Goal: Use online tool/utility: Utilize a website feature to perform a specific function

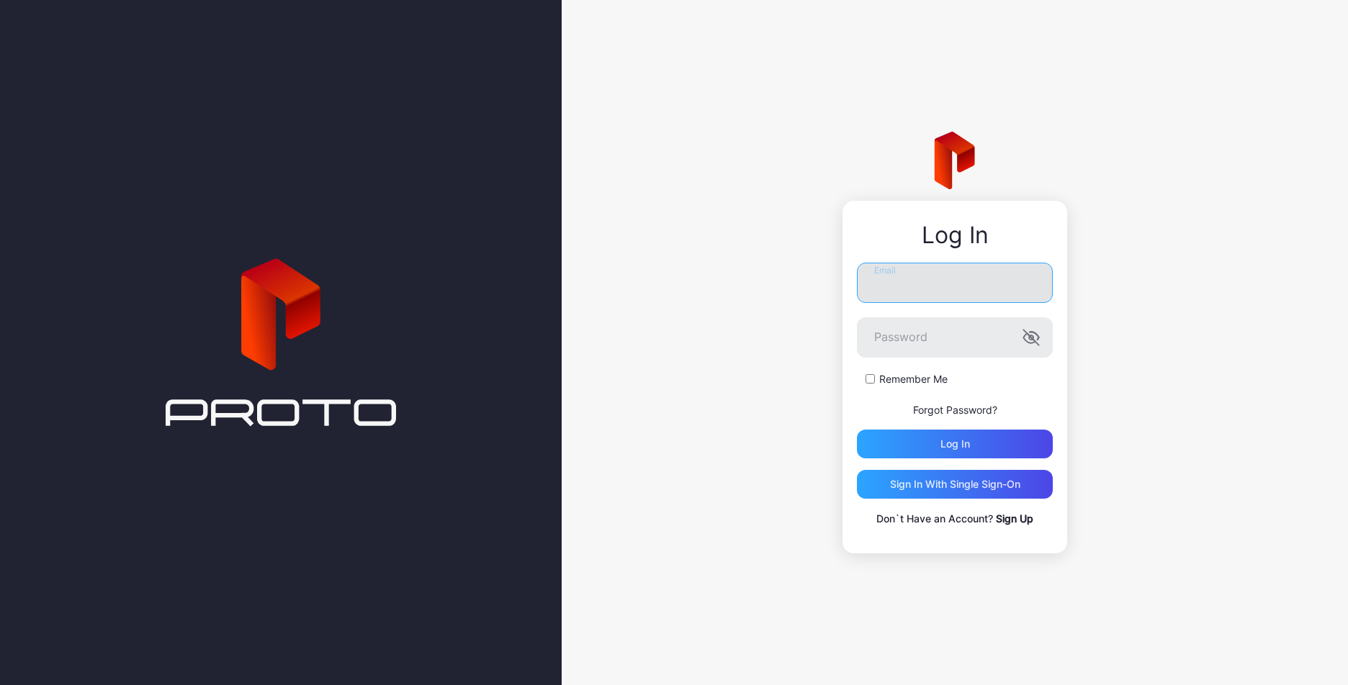
click at [889, 294] on input "Email" at bounding box center [955, 283] width 196 height 40
type input "**********"
click at [857, 430] on button "Log in" at bounding box center [955, 444] width 196 height 29
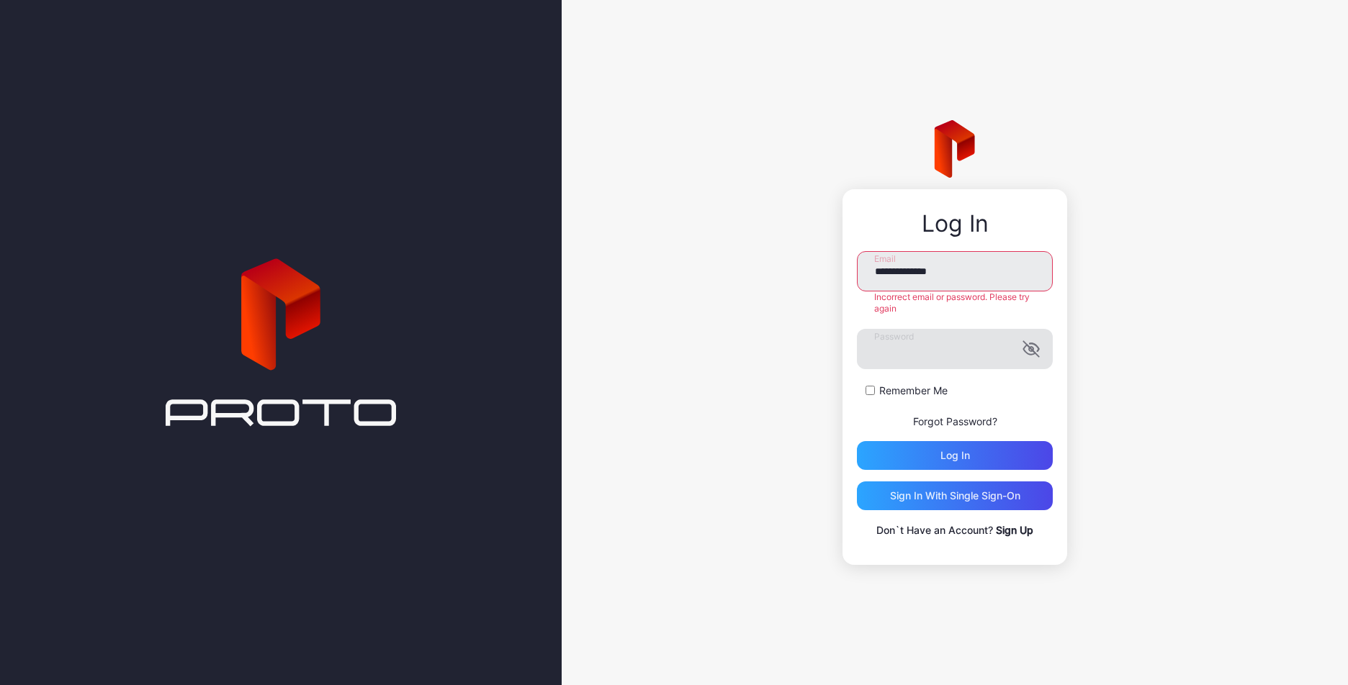
click at [1029, 348] on icon "button" at bounding box center [1030, 349] width 15 height 15
click at [857, 441] on button "Log in" at bounding box center [955, 455] width 196 height 29
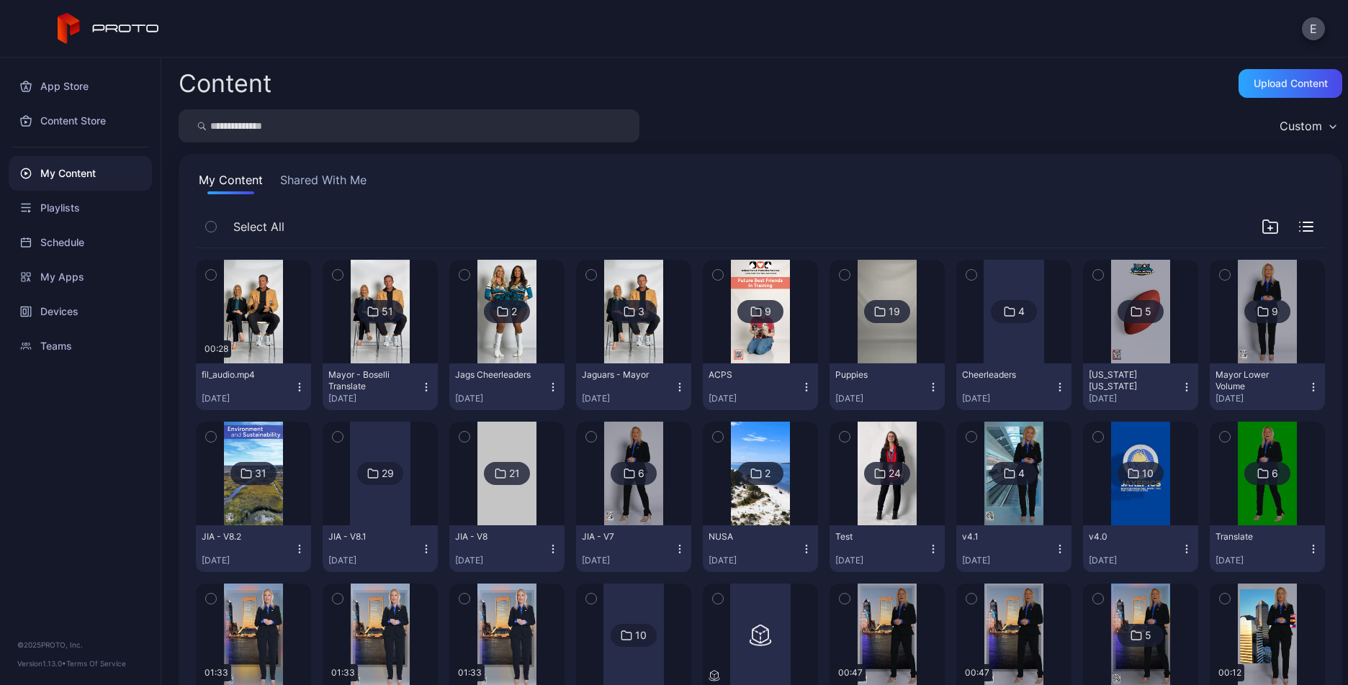
click at [297, 384] on icon "button" at bounding box center [300, 388] width 12 height 12
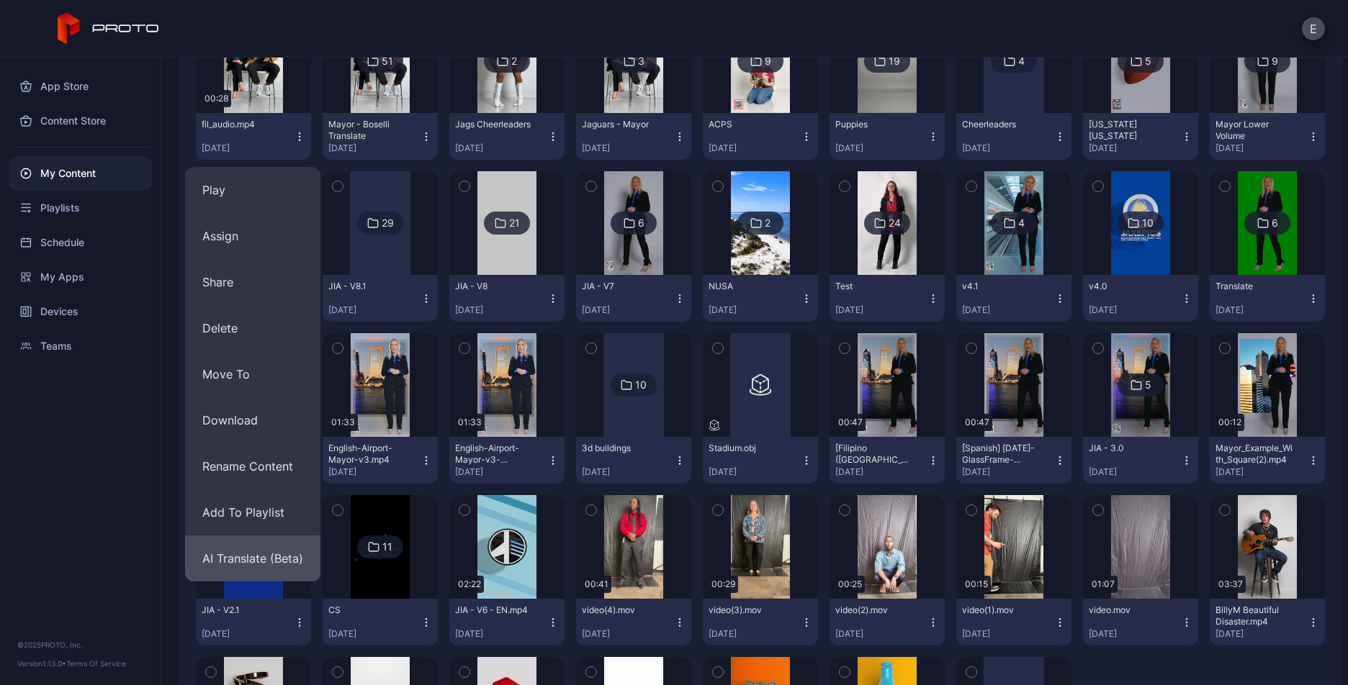
scroll to position [253, 0]
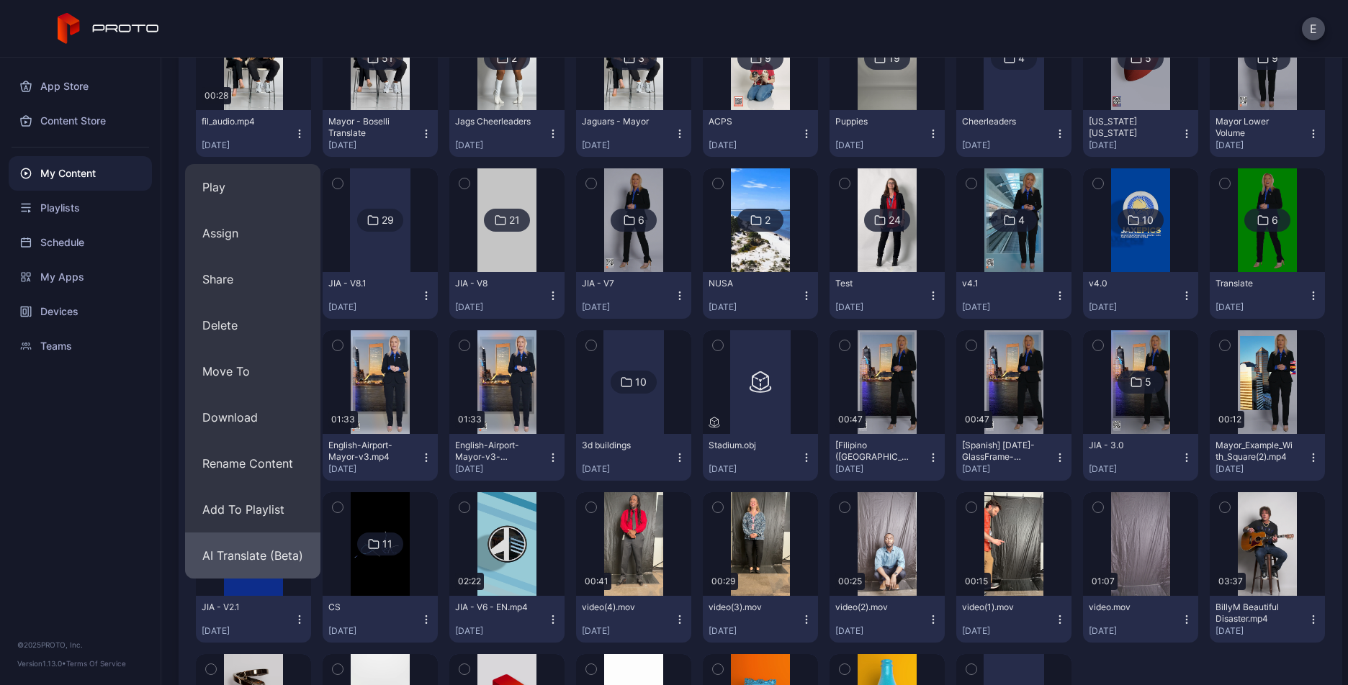
click at [276, 554] on button "AI Translate (Beta)" at bounding box center [252, 556] width 135 height 46
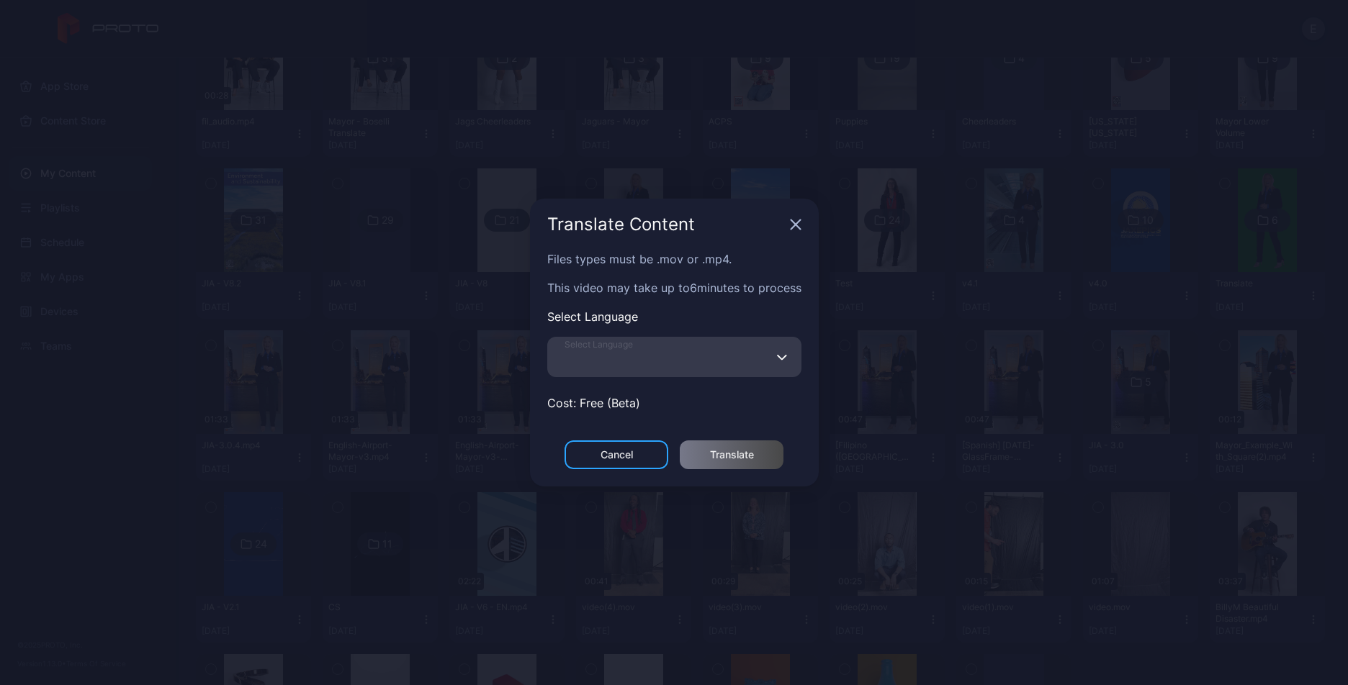
click at [616, 365] on input "Select Language" at bounding box center [674, 357] width 254 height 40
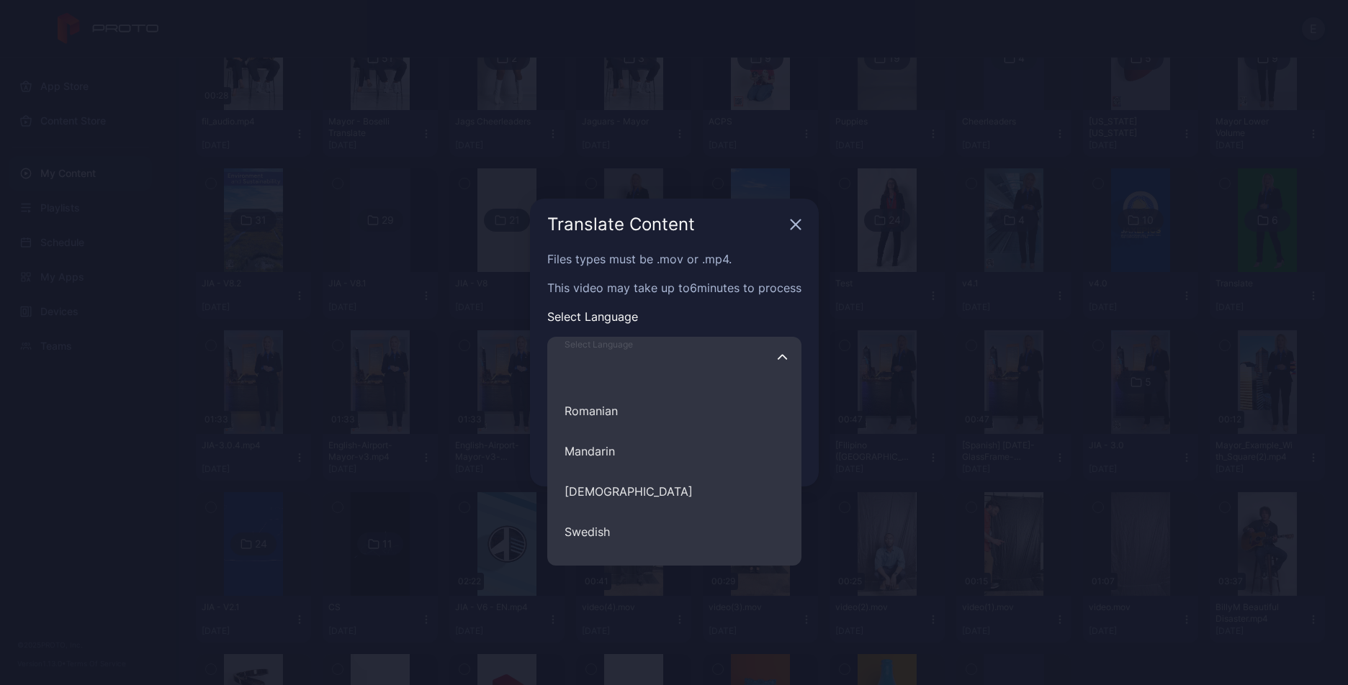
scroll to position [623, 0]
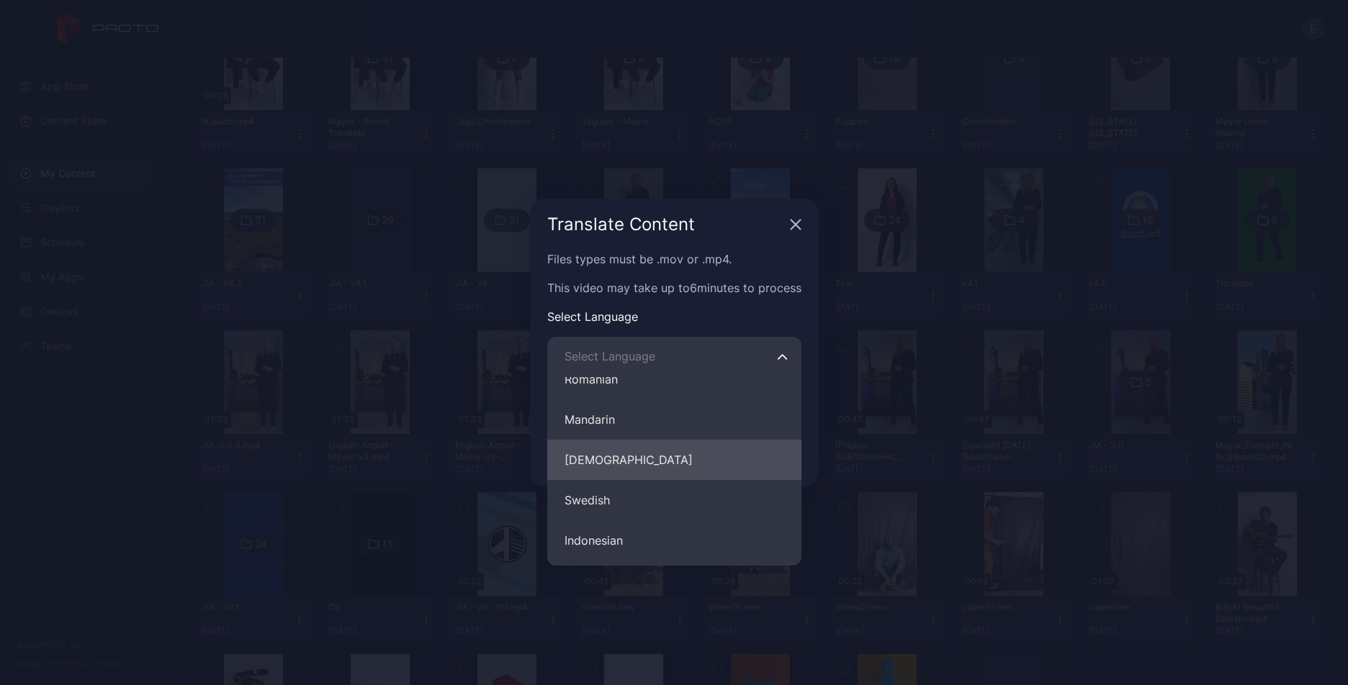
click at [608, 460] on button "Filipino" at bounding box center [674, 460] width 254 height 40
type input "********"
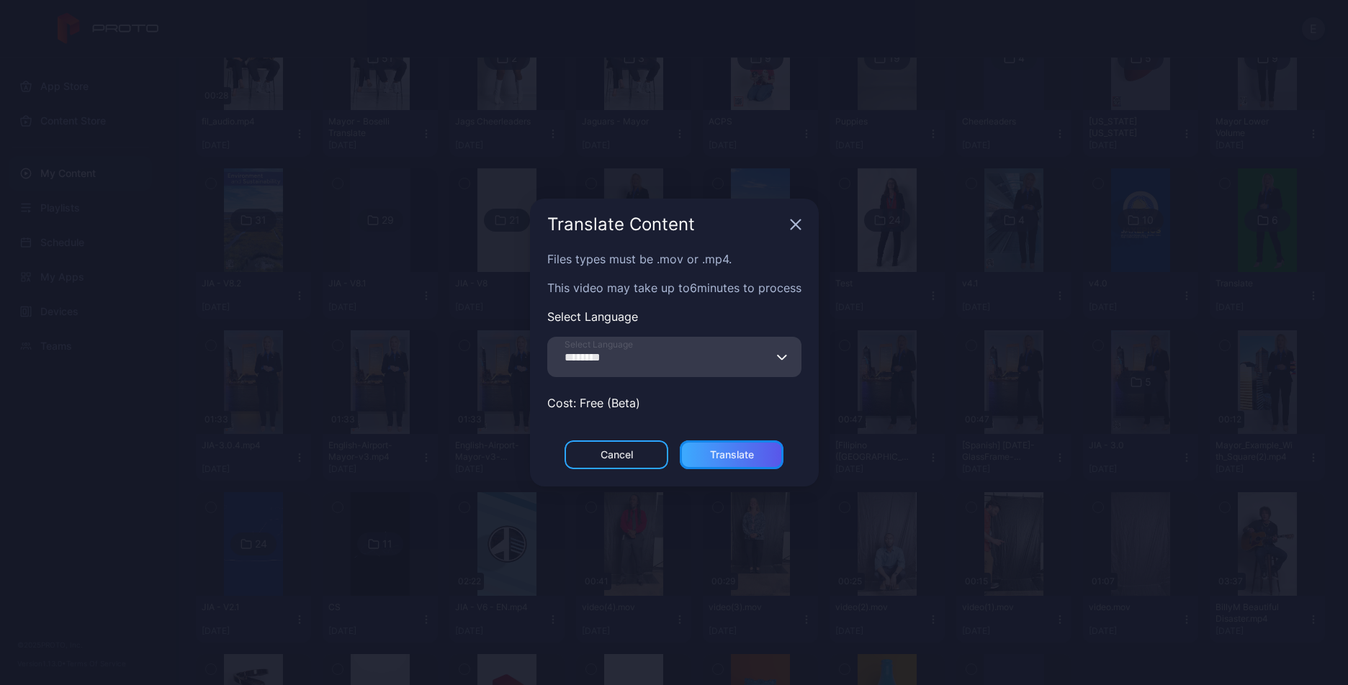
click at [710, 453] on div "Translate" at bounding box center [732, 455] width 44 height 12
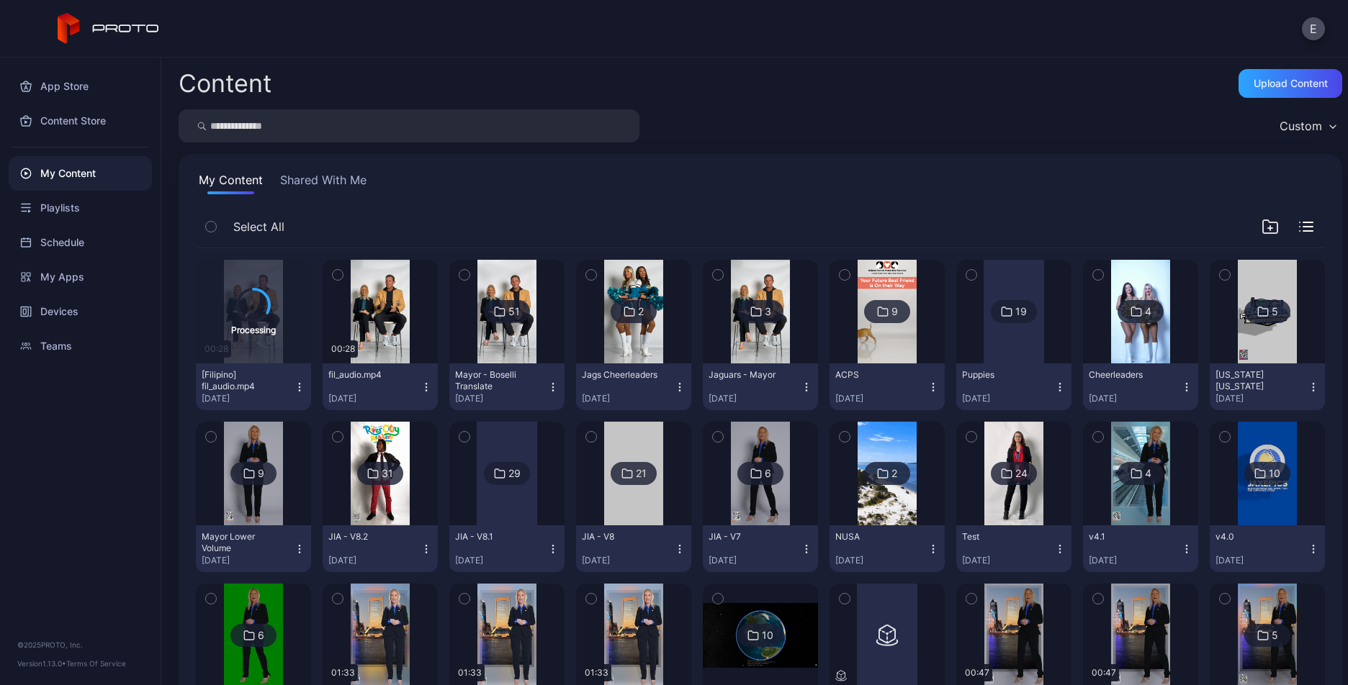
click at [428, 384] on icon "button" at bounding box center [426, 388] width 12 height 12
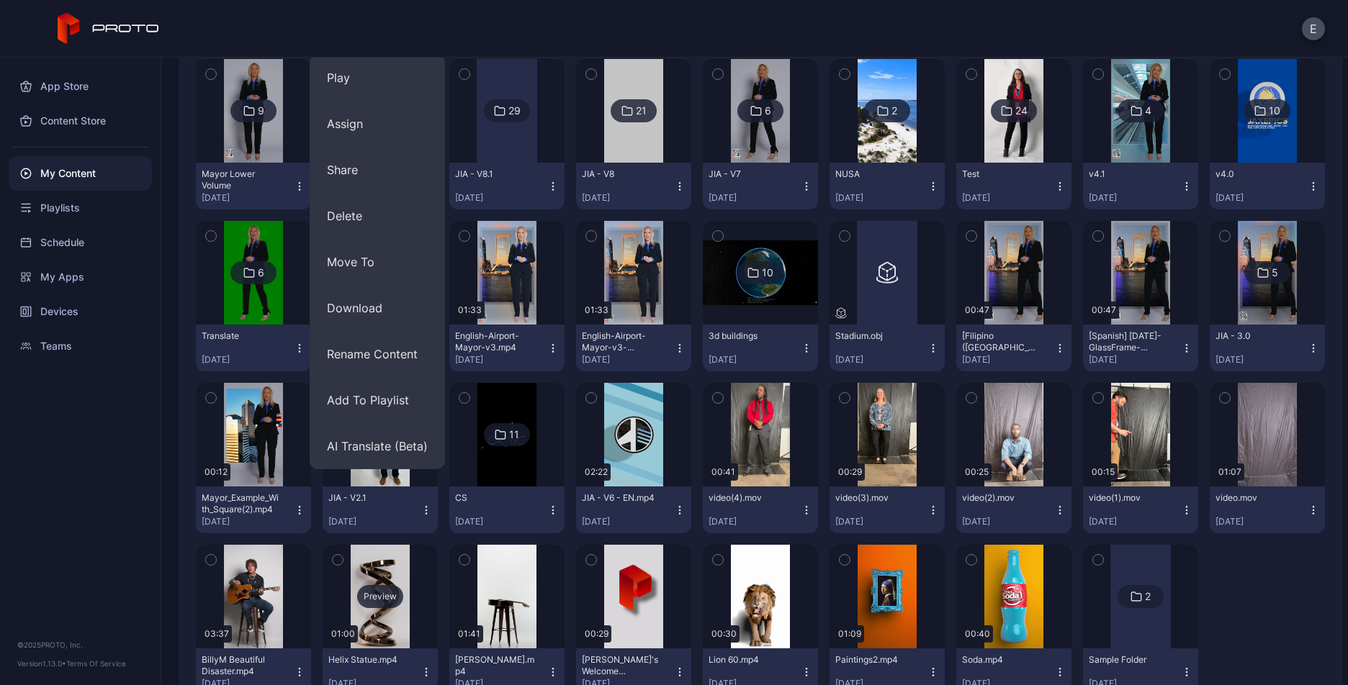
scroll to position [399, 0]
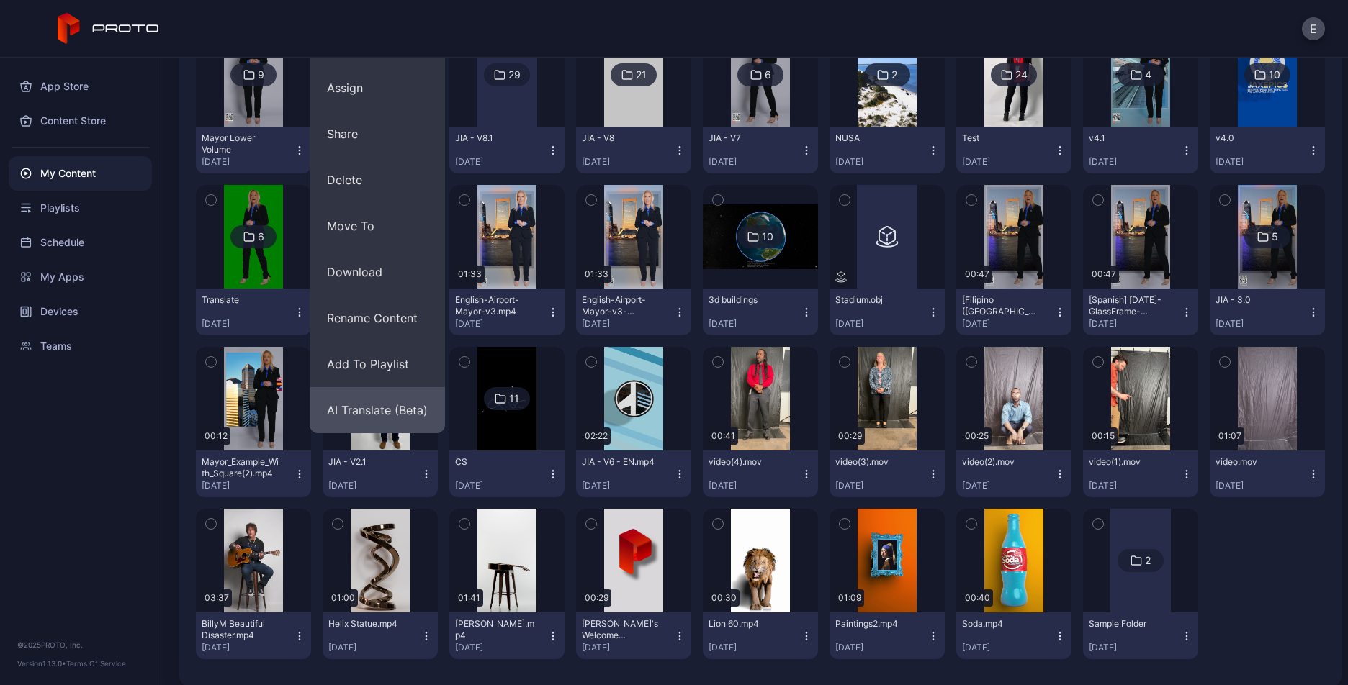
click at [359, 406] on button "AI Translate (Beta)" at bounding box center [377, 410] width 135 height 46
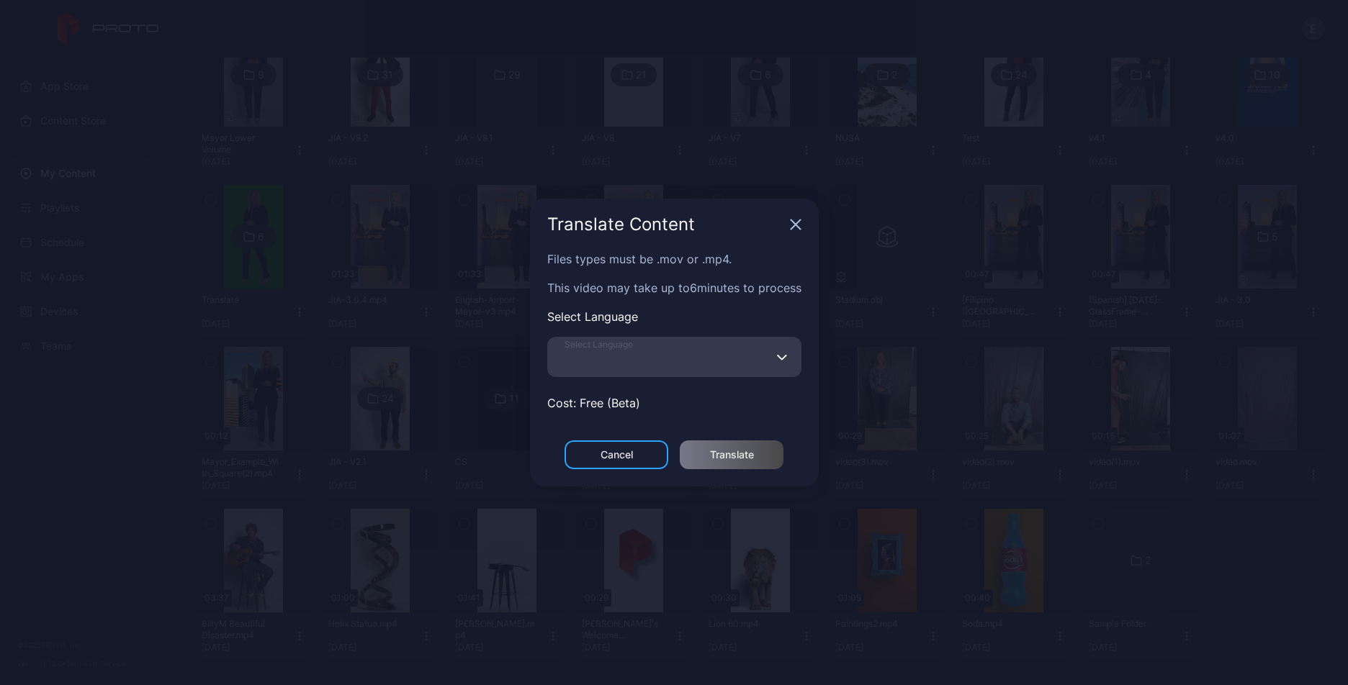
click at [599, 369] on input "Select Language" at bounding box center [674, 357] width 254 height 40
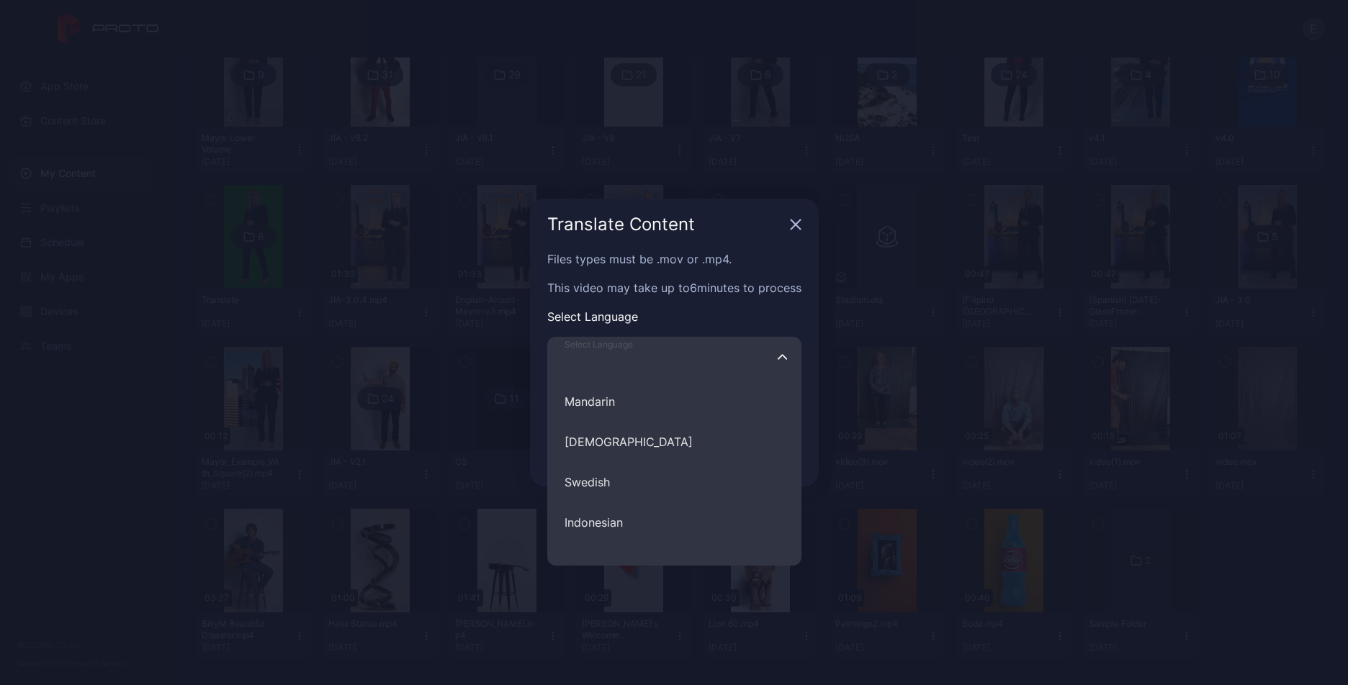
scroll to position [649, 0]
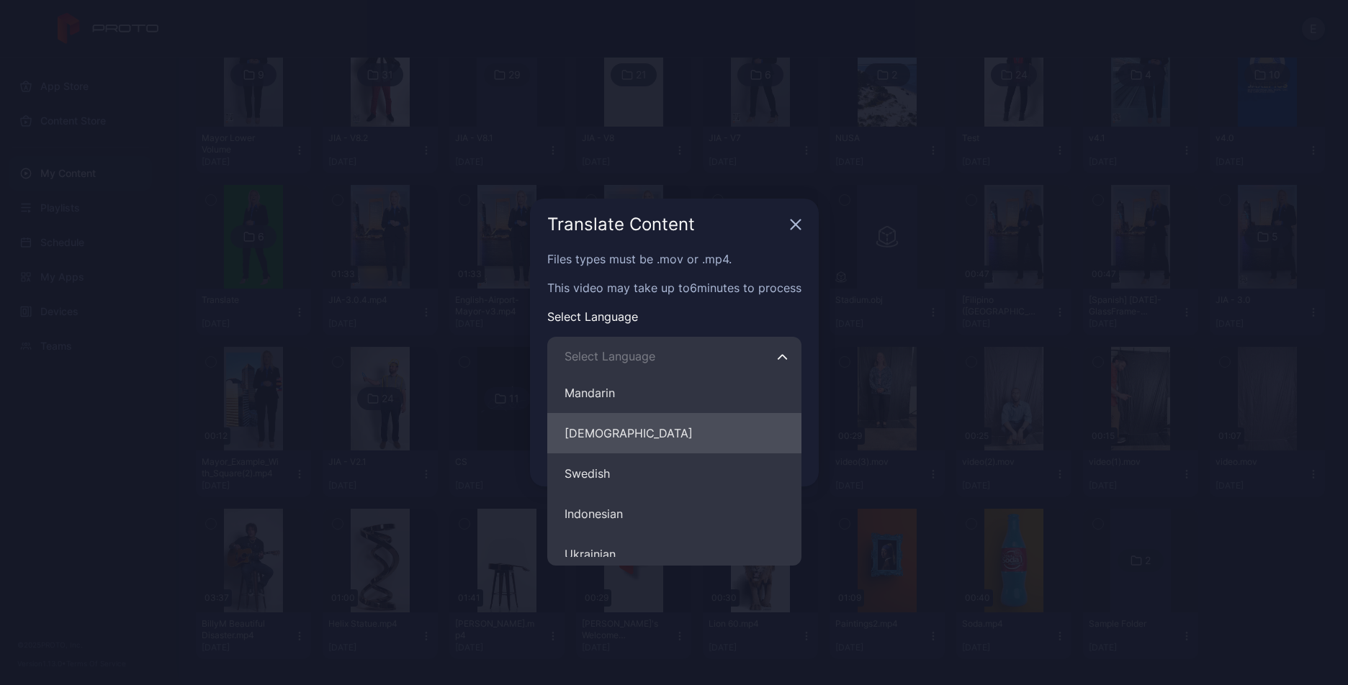
click at [611, 441] on button "Filipino" at bounding box center [674, 433] width 254 height 40
type input "********"
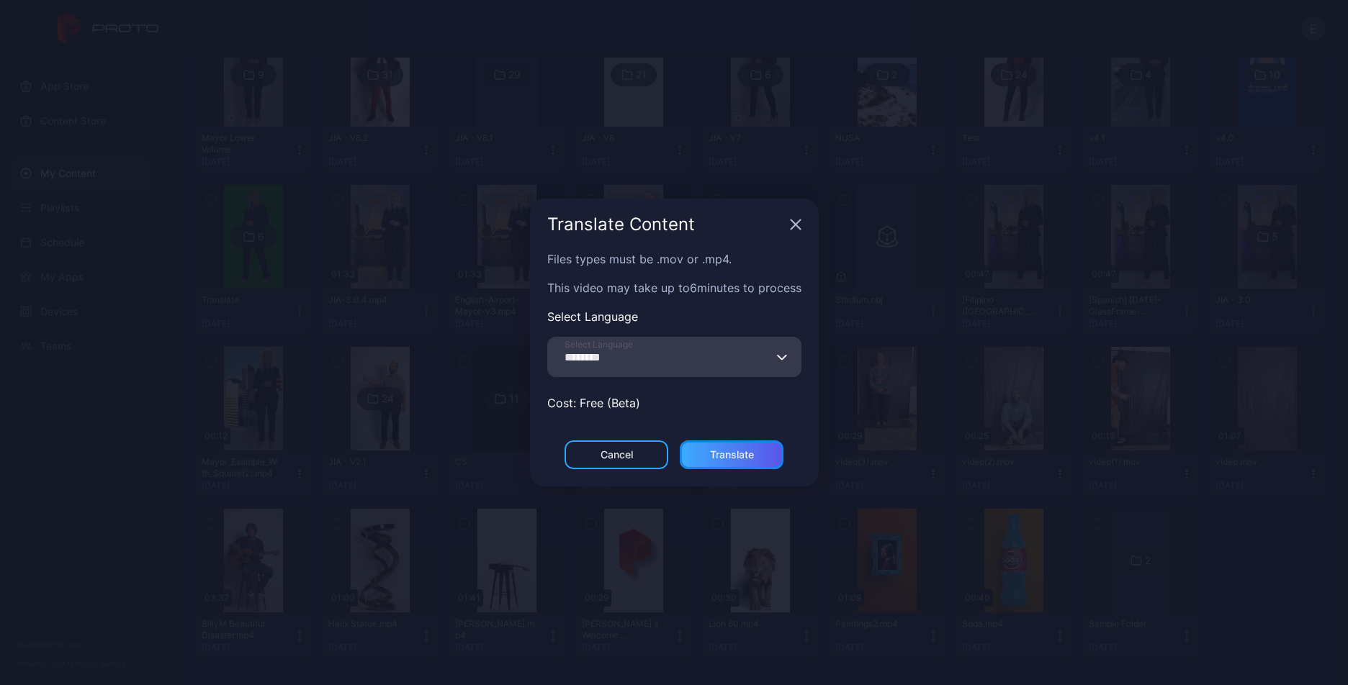
click at [729, 463] on div "Translate" at bounding box center [732, 455] width 104 height 29
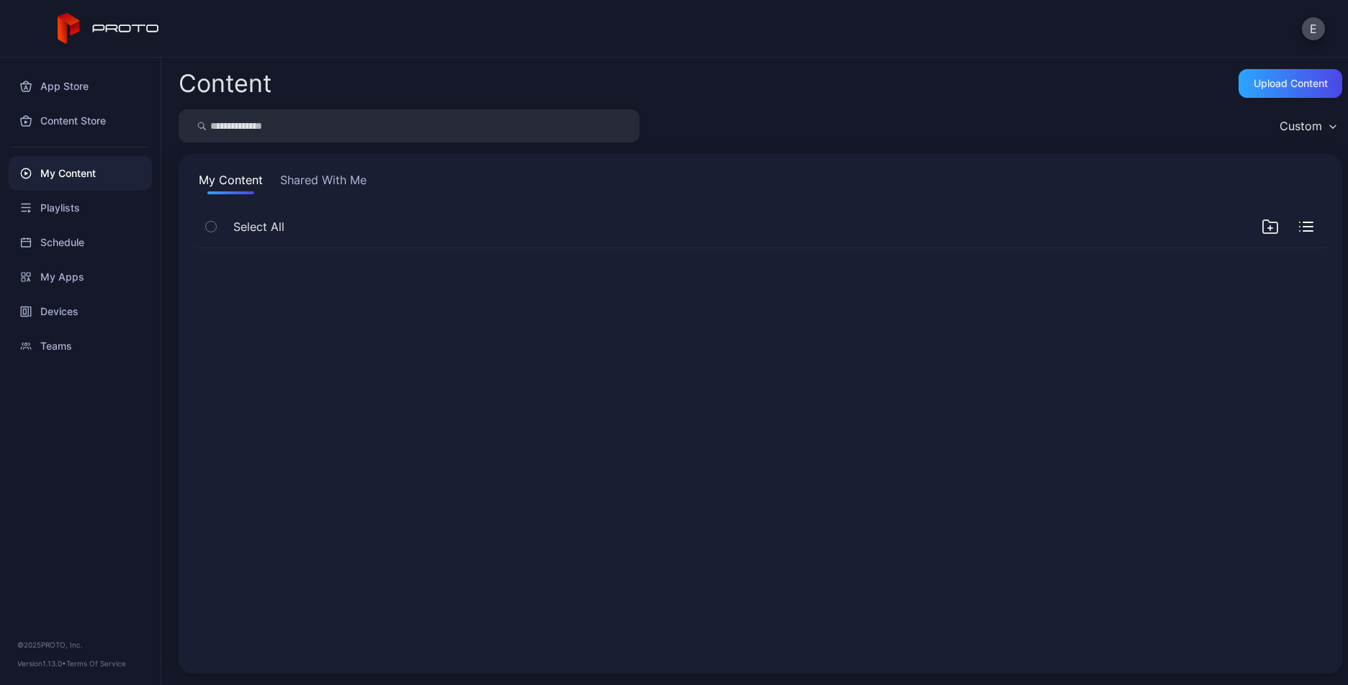
scroll to position [0, 0]
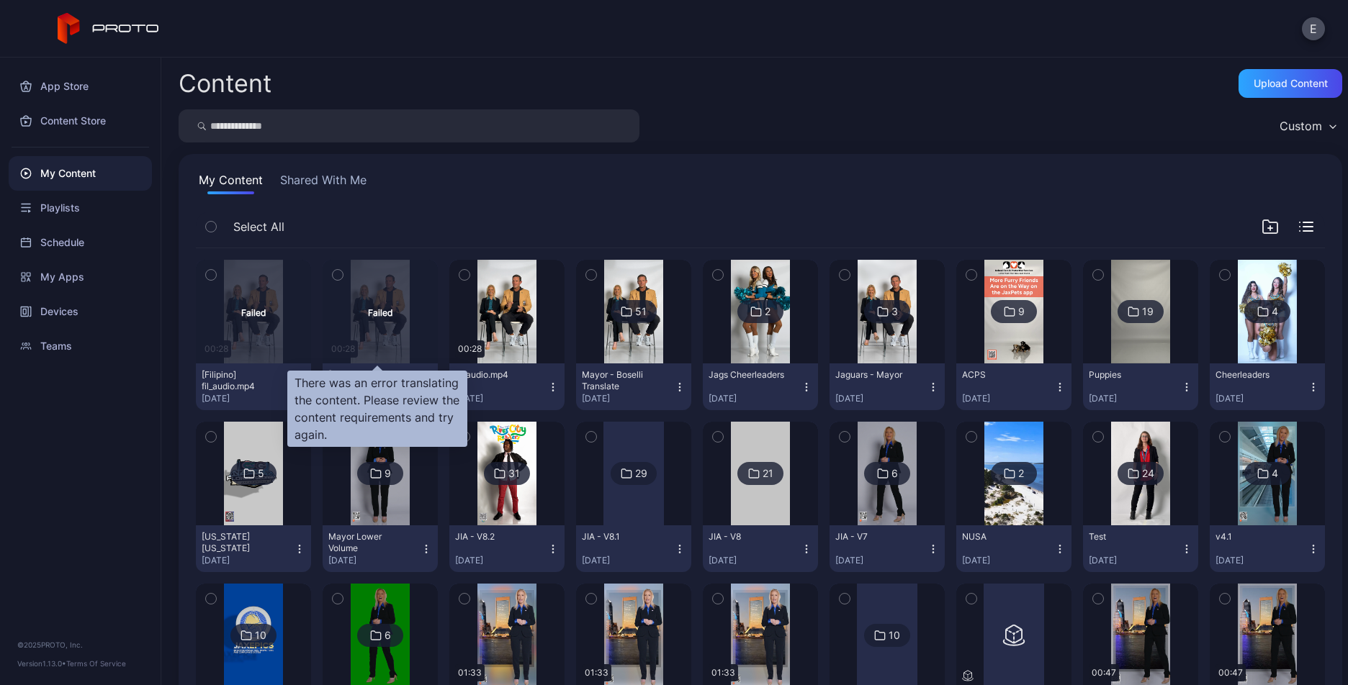
click at [375, 294] on div "Failed" at bounding box center [380, 312] width 115 height 104
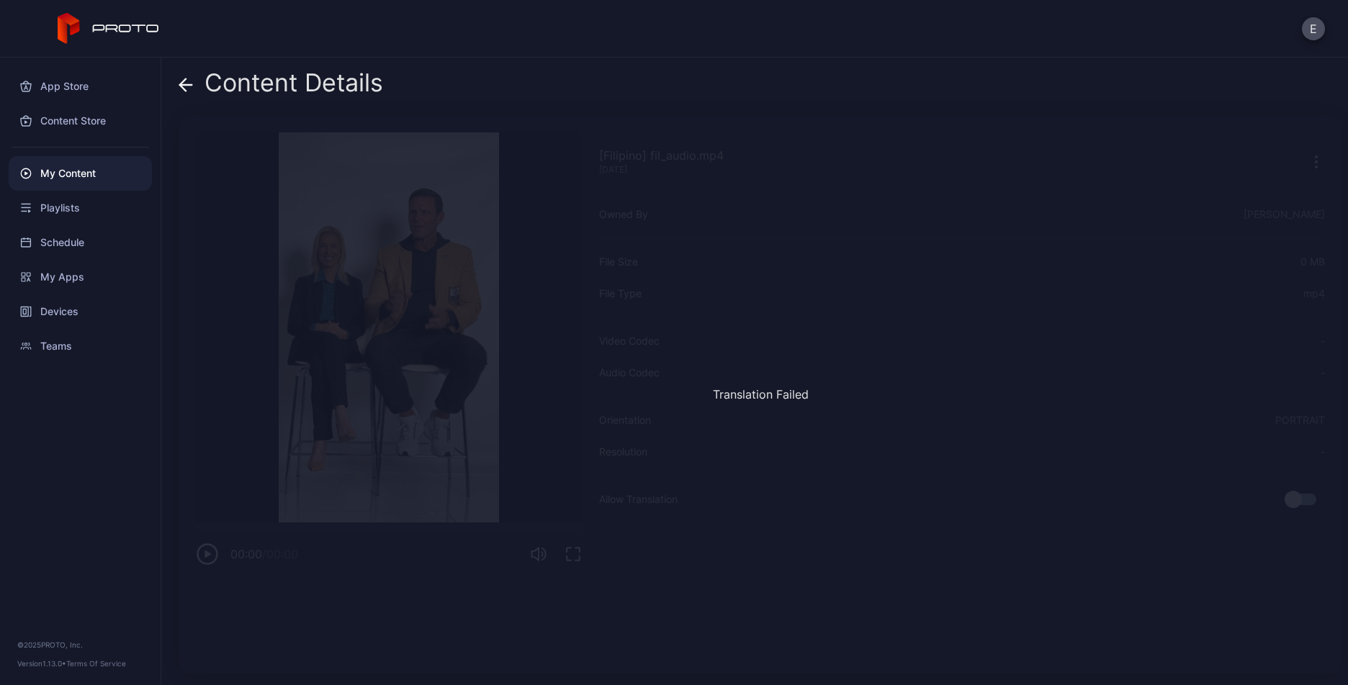
click at [938, 365] on div "Translation Failed" at bounding box center [761, 394] width 1164 height 559
click at [189, 86] on icon at bounding box center [186, 85] width 14 height 14
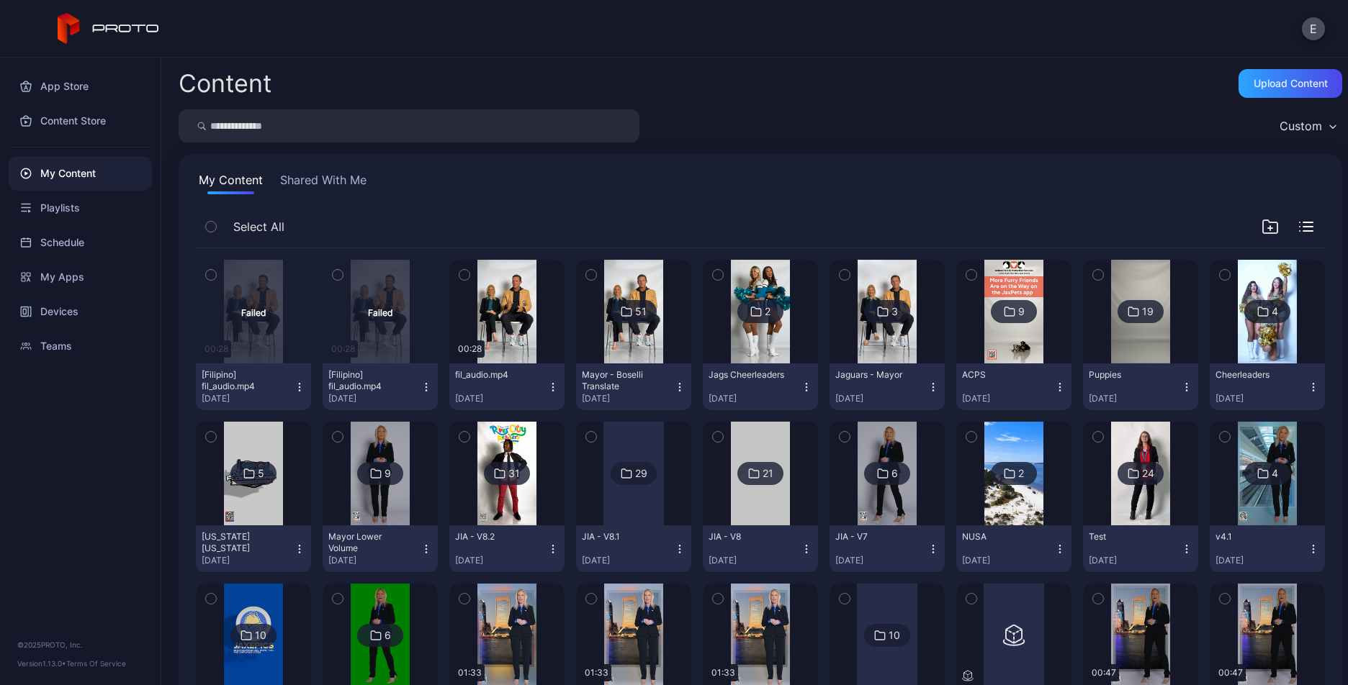
click at [552, 391] on icon "button" at bounding box center [552, 390] width 1 height 1
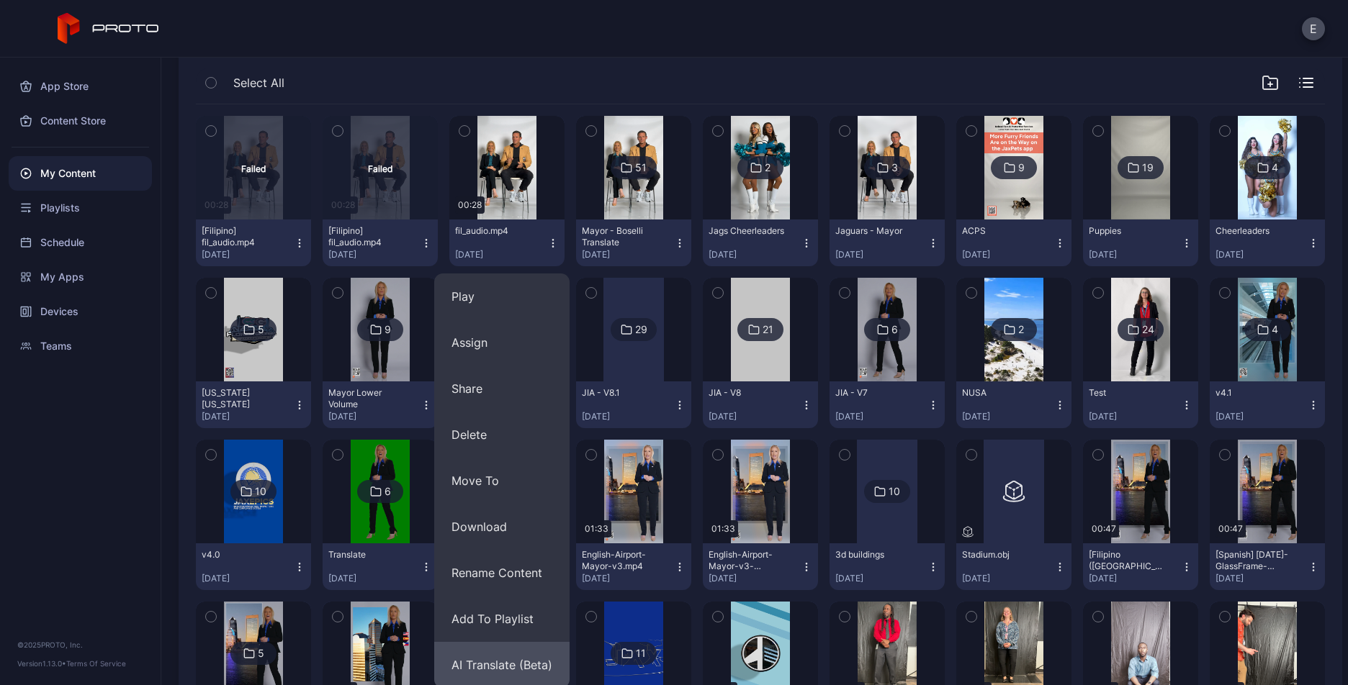
scroll to position [425, 0]
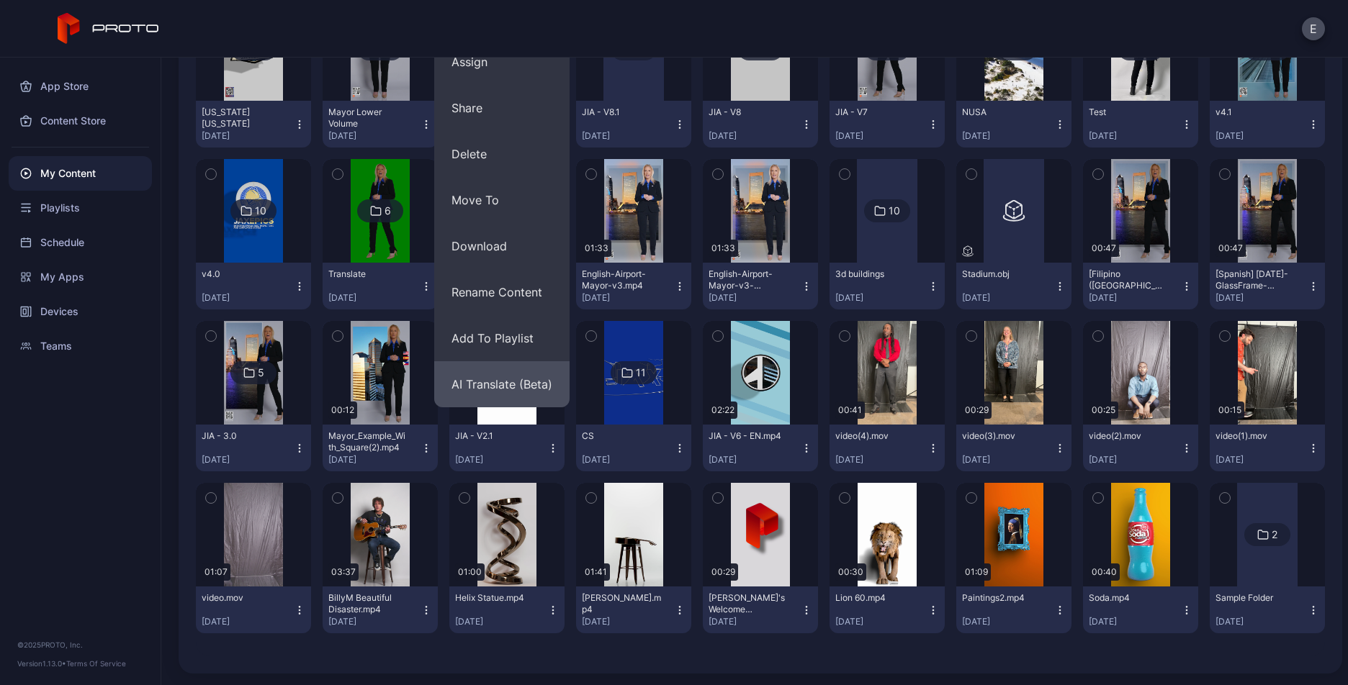
click at [500, 372] on button "AI Translate (Beta)" at bounding box center [501, 384] width 135 height 46
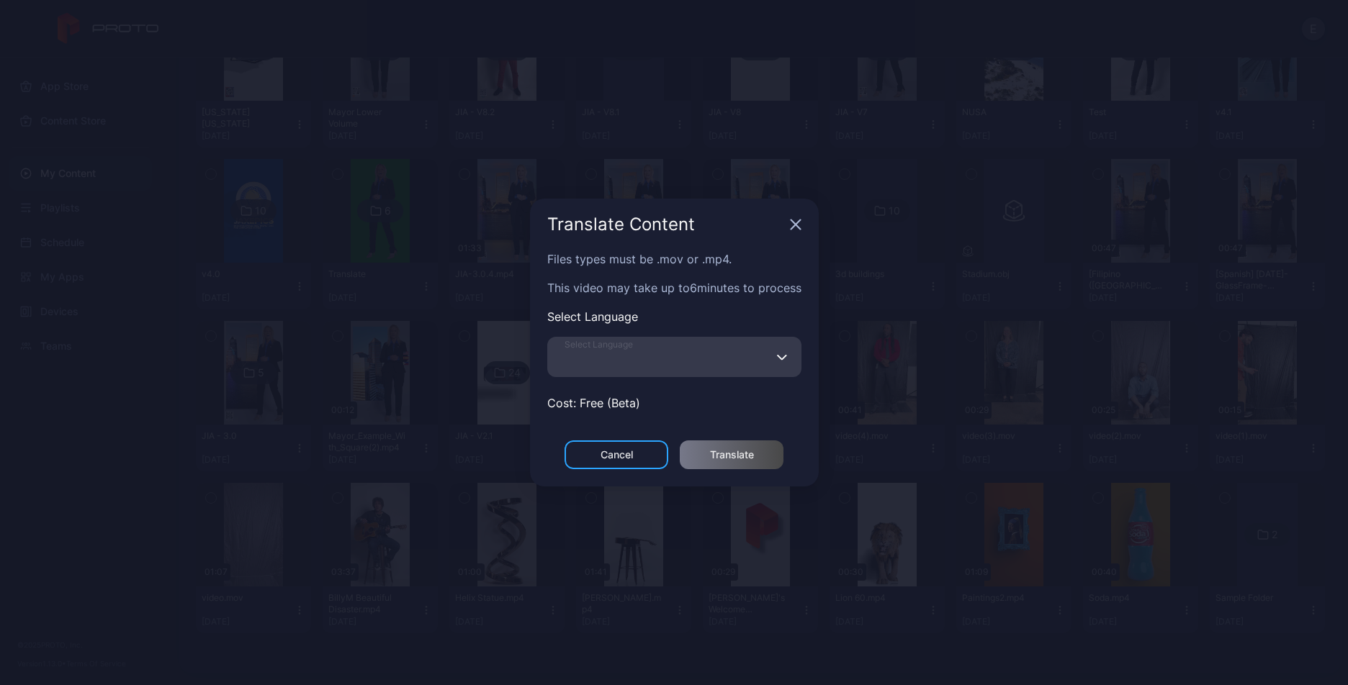
click at [596, 371] on input "Select Language" at bounding box center [674, 357] width 254 height 40
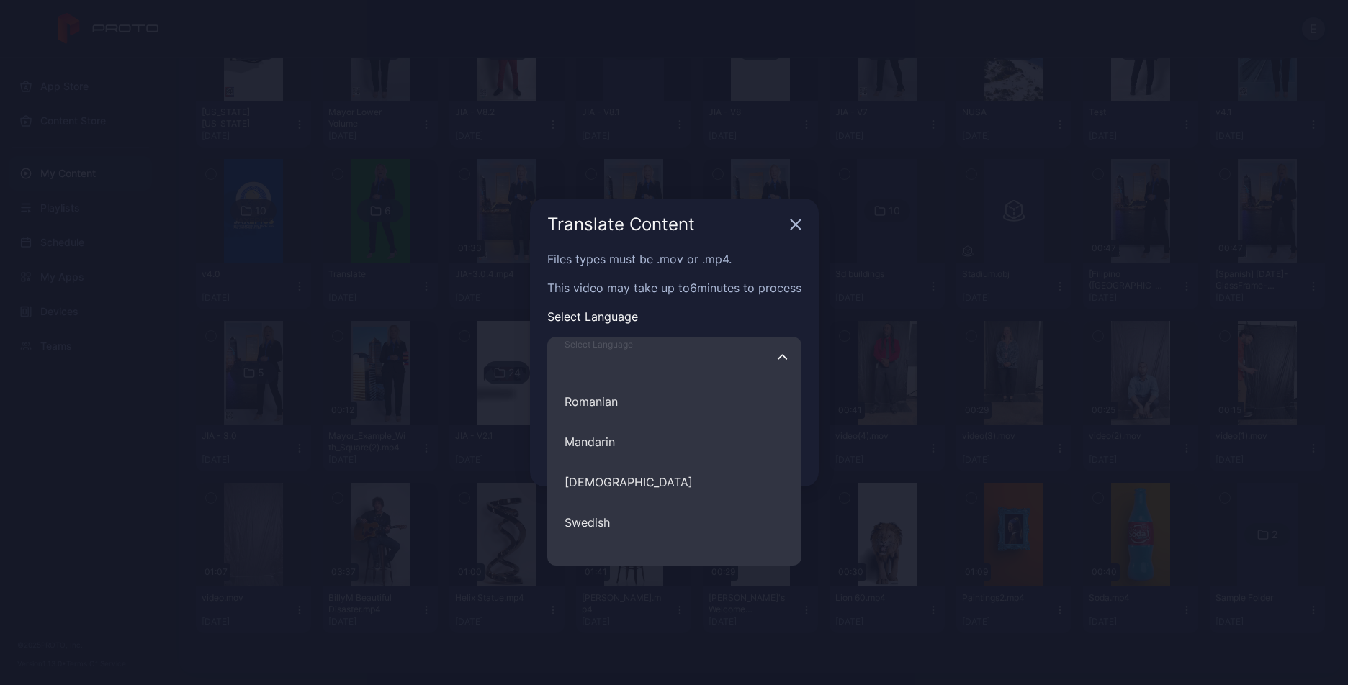
scroll to position [601, 0]
click at [599, 472] on button "Filipino" at bounding box center [674, 482] width 254 height 40
type input "********"
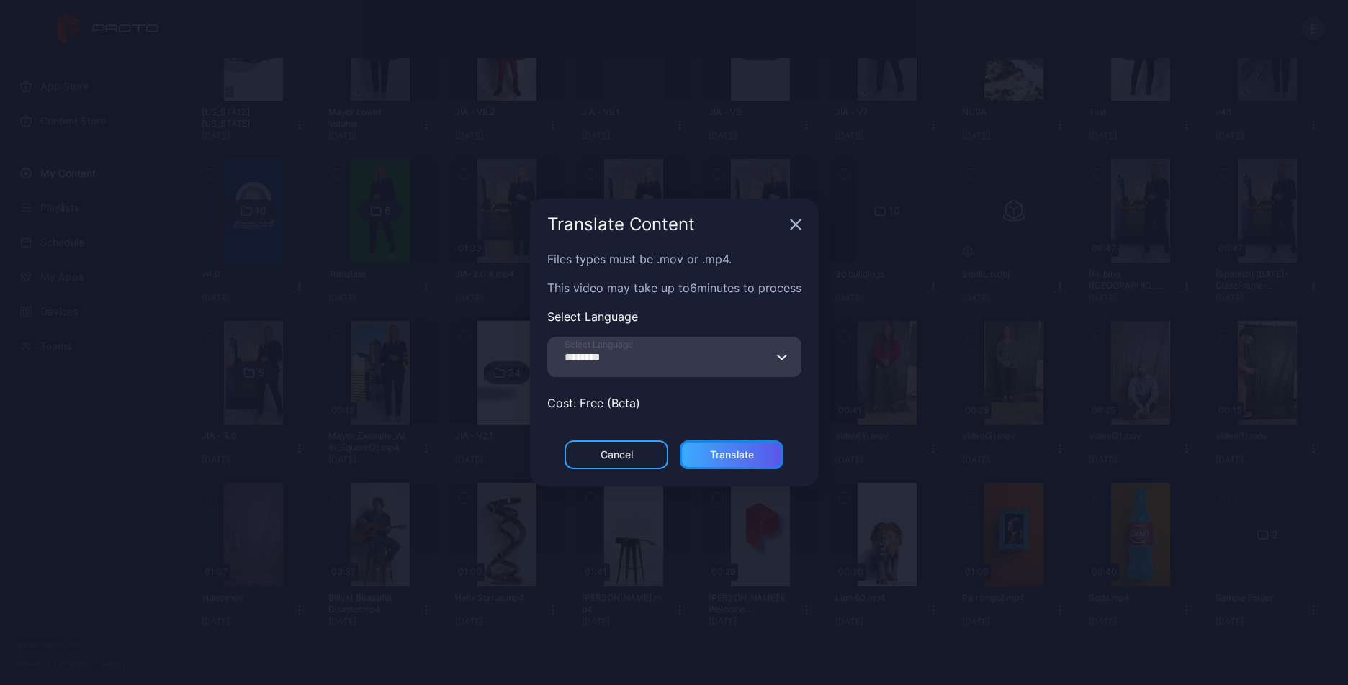
click at [736, 462] on div "Translate" at bounding box center [732, 455] width 104 height 29
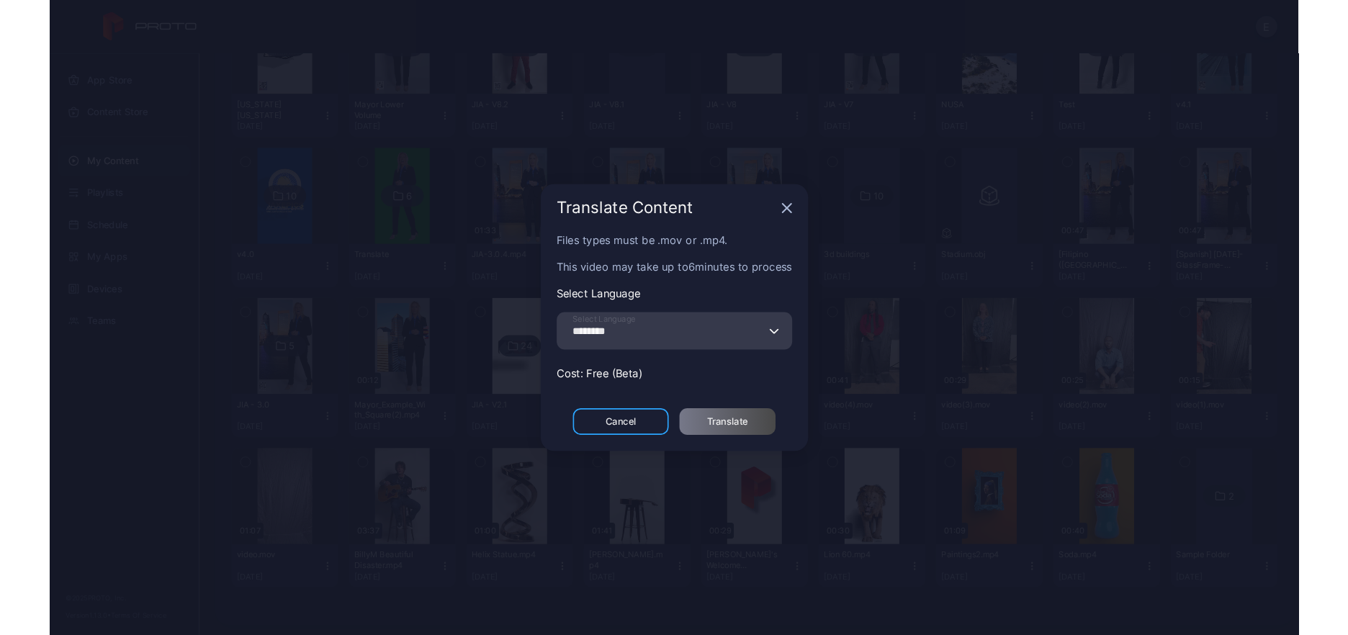
scroll to position [0, 0]
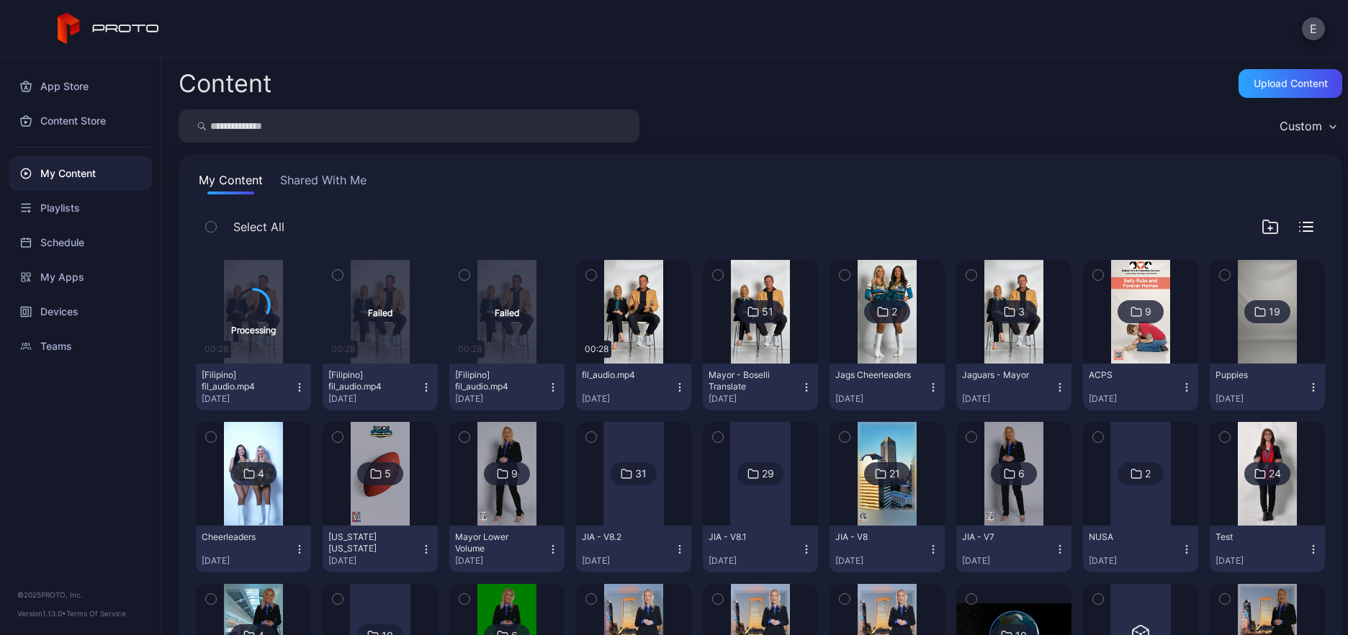
click at [550, 384] on icon "button" at bounding box center [553, 388] width 12 height 12
click at [503, 485] on button "Retry" at bounding box center [502, 487] width 122 height 46
click at [547, 384] on icon "button" at bounding box center [553, 388] width 12 height 12
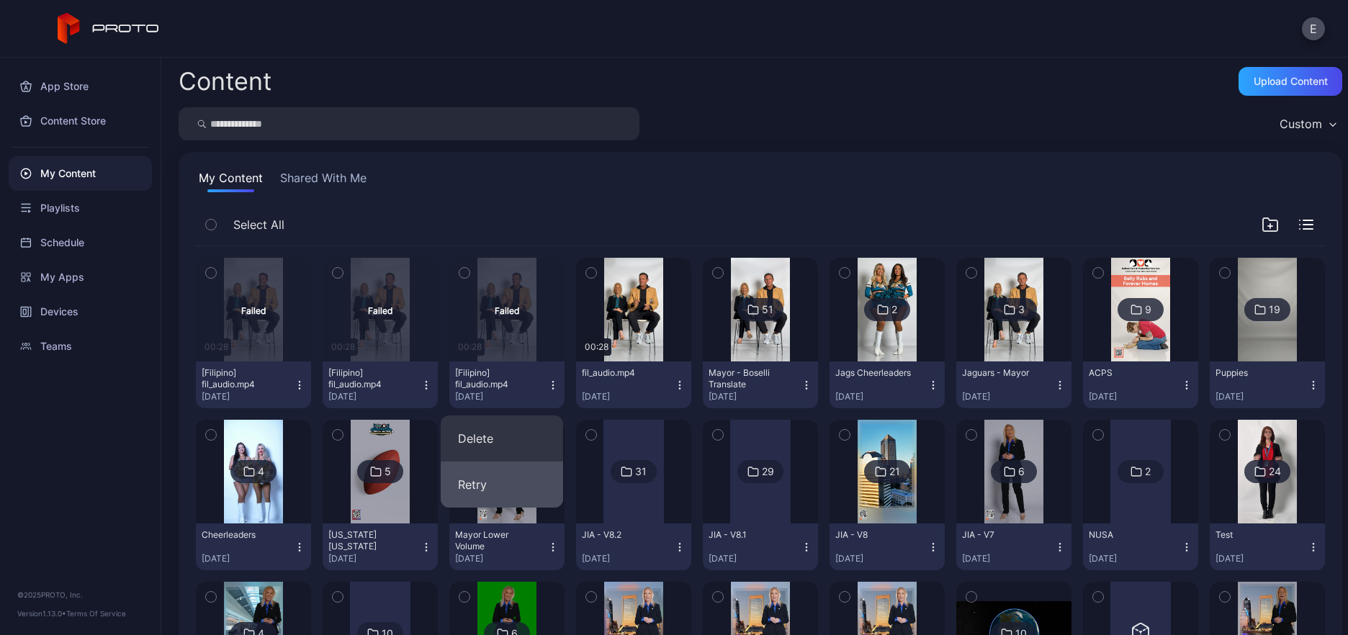
scroll to position [3, 0]
click at [504, 478] on button "Retry" at bounding box center [502, 484] width 122 height 46
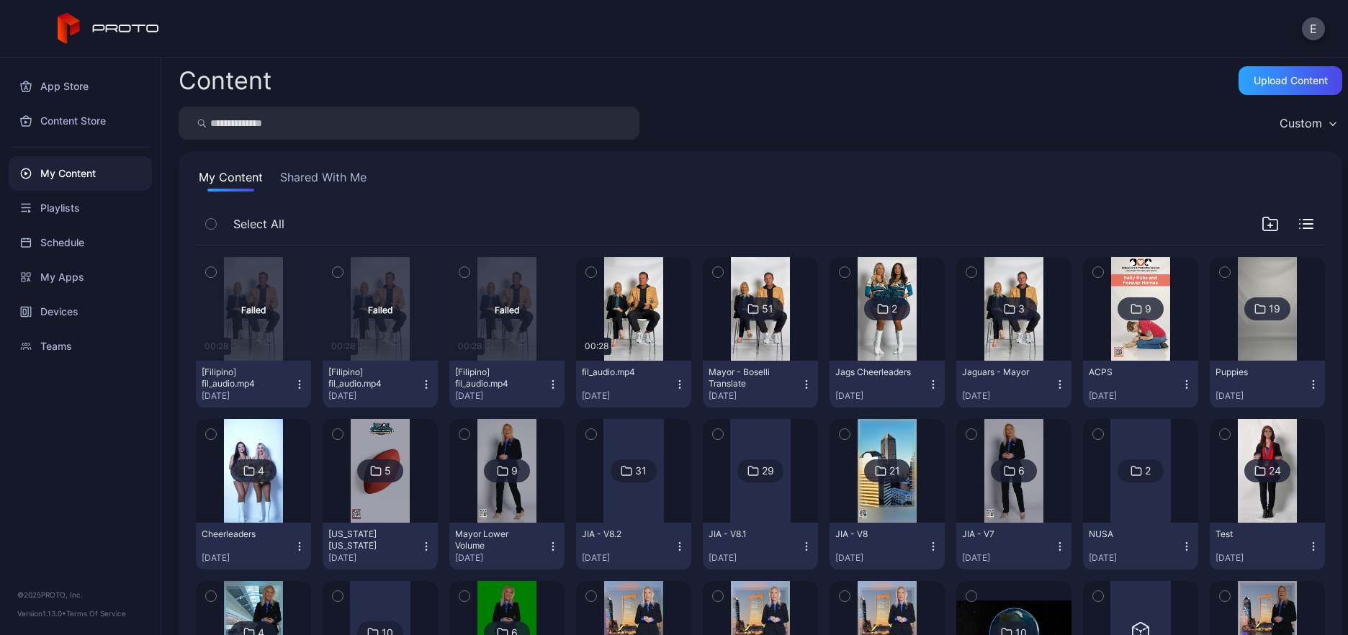
click at [426, 384] on icon "button" at bounding box center [426, 384] width 1 height 1
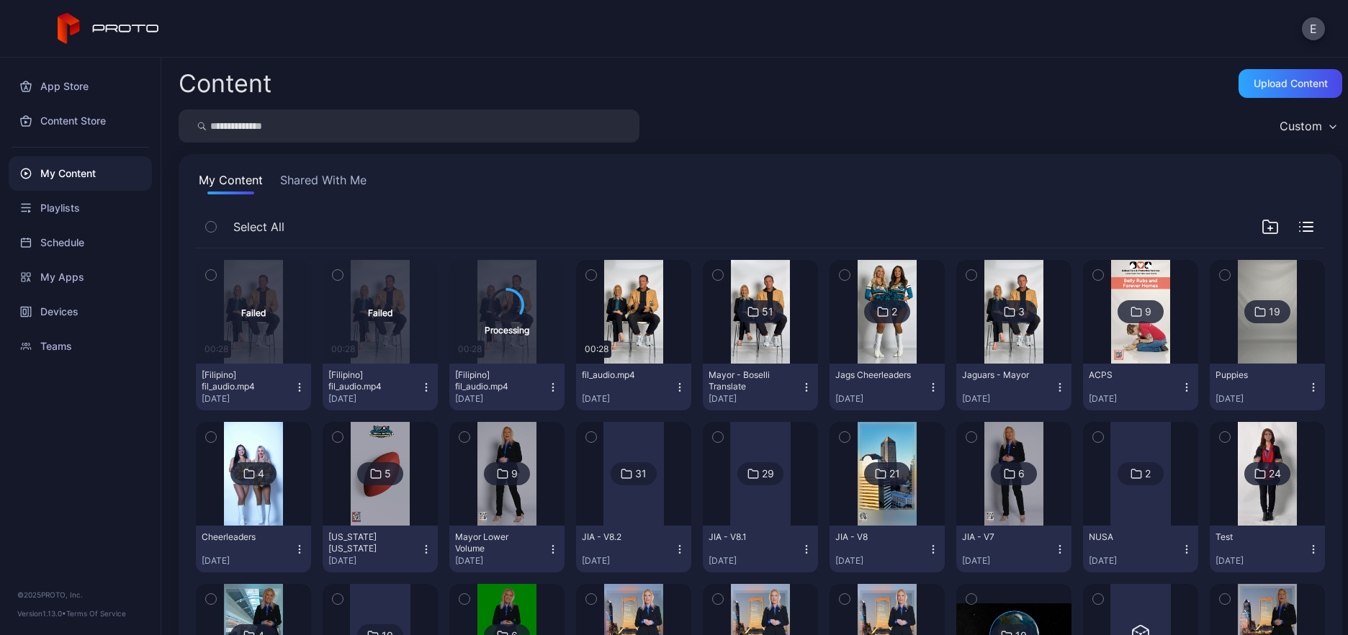
click at [302, 386] on icon "button" at bounding box center [300, 388] width 12 height 12
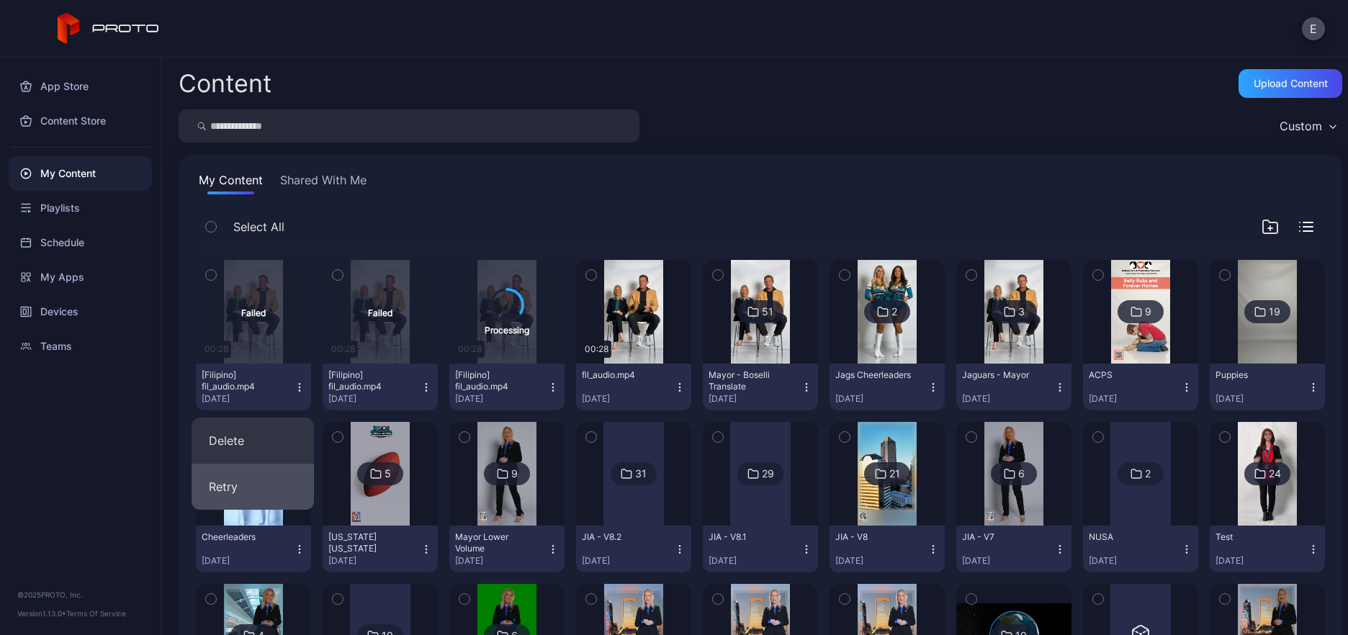
click at [266, 485] on button "Retry" at bounding box center [253, 487] width 122 height 46
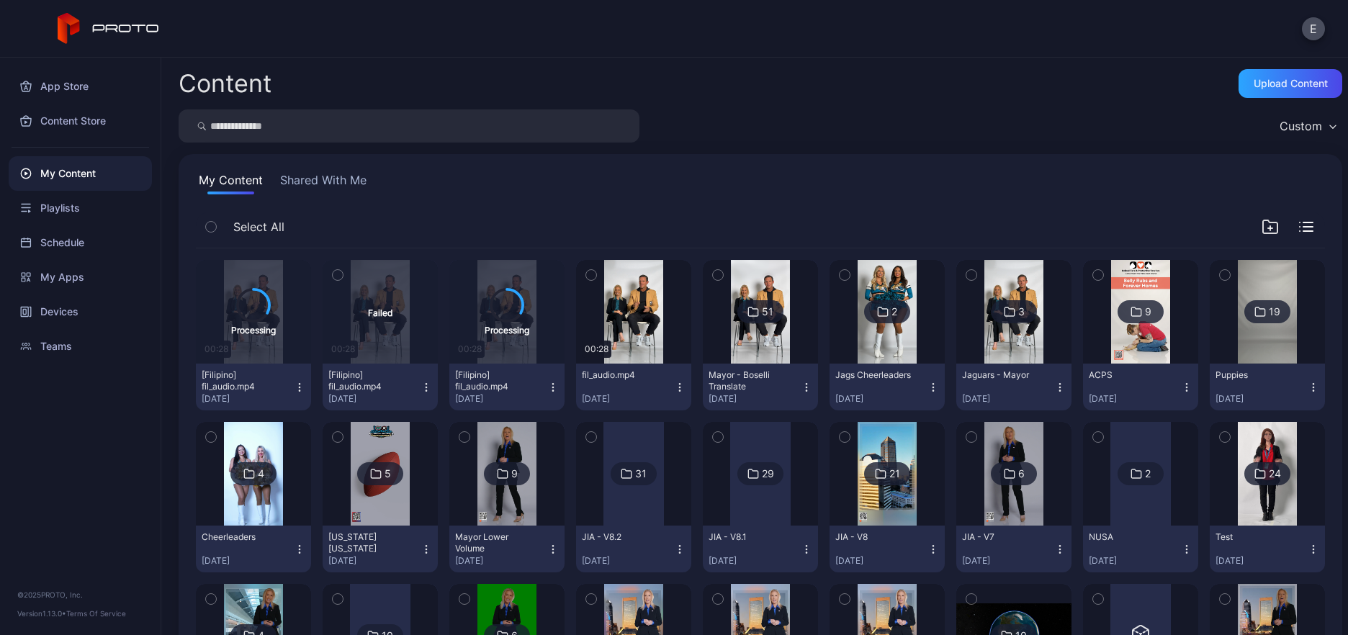
click at [420, 387] on icon "button" at bounding box center [426, 388] width 12 height 12
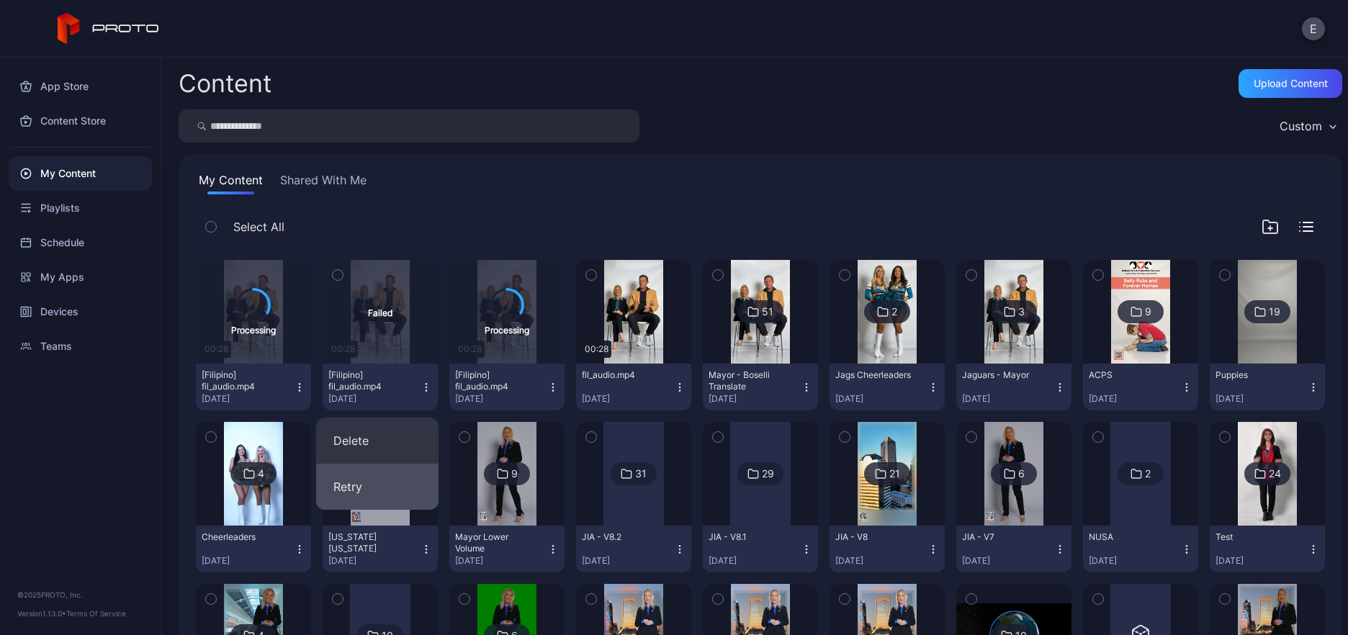
click at [374, 487] on button "Retry" at bounding box center [377, 487] width 122 height 46
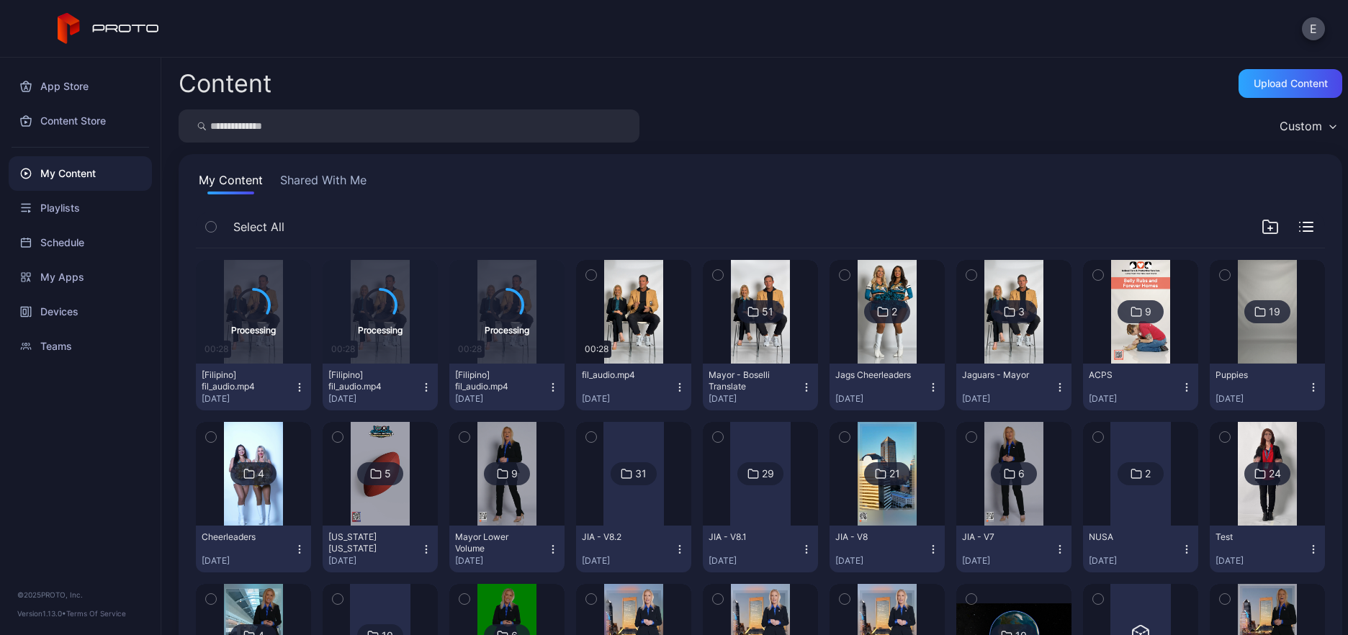
click at [601, 225] on div "Select All" at bounding box center [760, 230] width 1129 height 37
click at [489, 317] on icon at bounding box center [507, 305] width 36 height 36
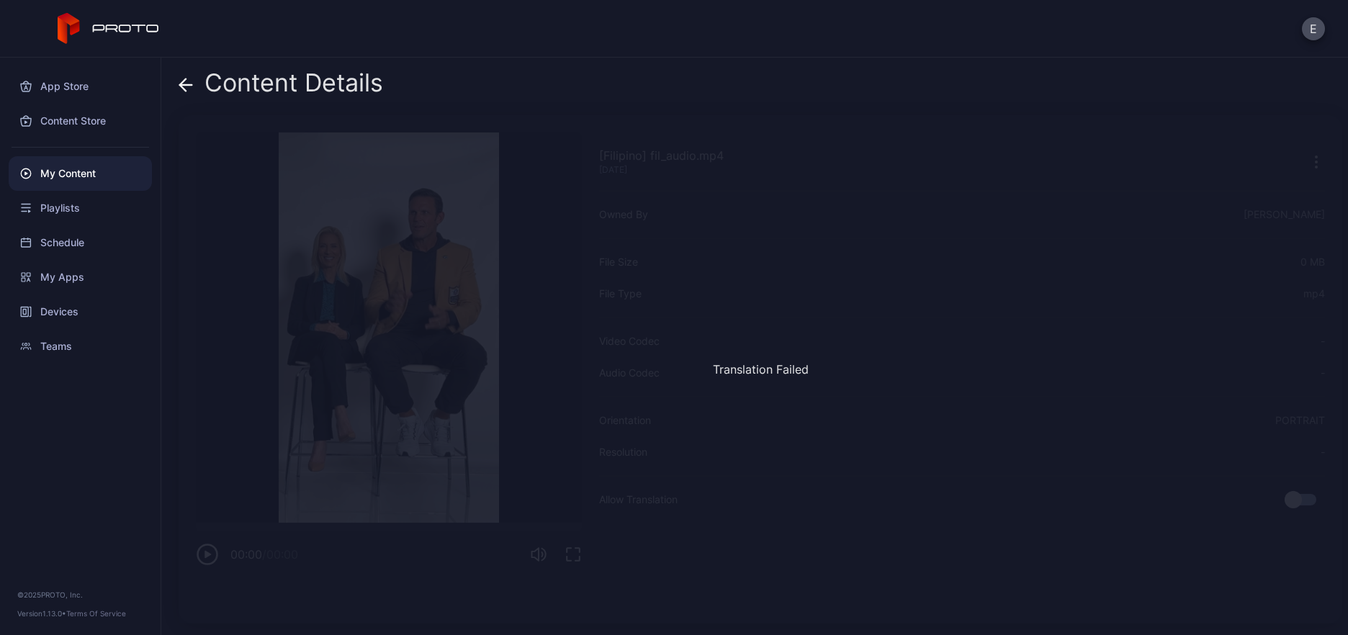
click at [179, 88] on icon at bounding box center [186, 85] width 14 height 14
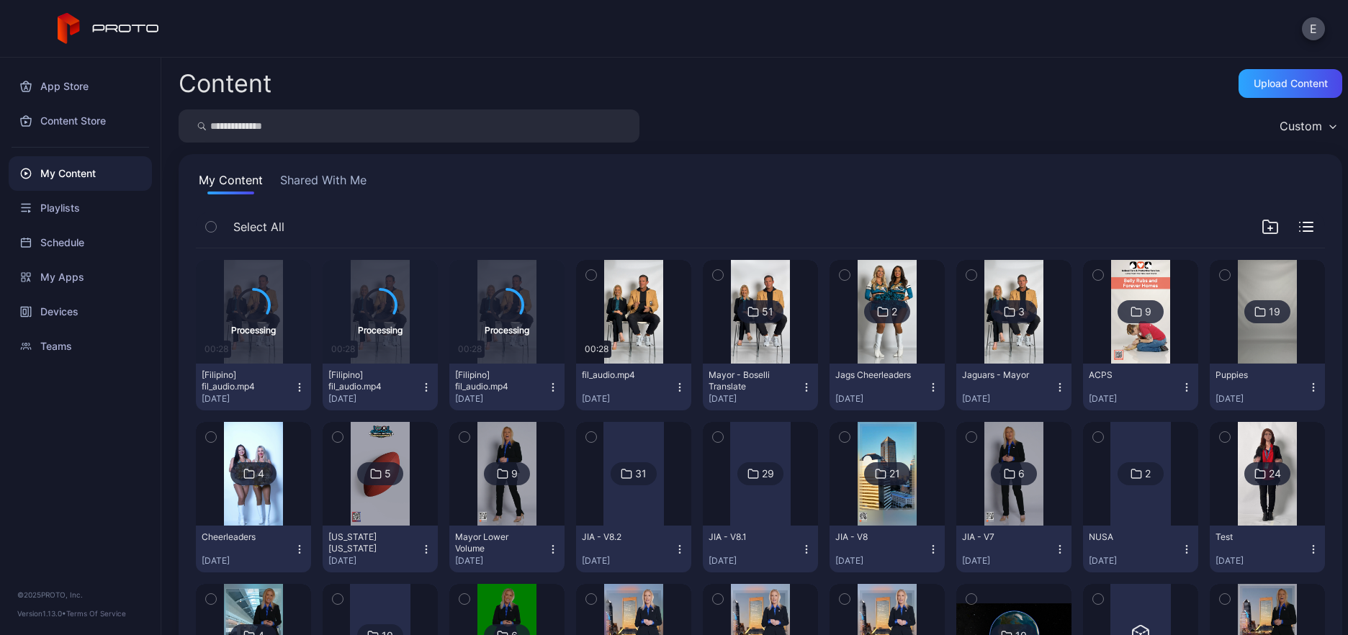
click at [424, 386] on icon "button" at bounding box center [426, 388] width 12 height 12
click at [548, 386] on icon "button" at bounding box center [553, 388] width 12 height 12
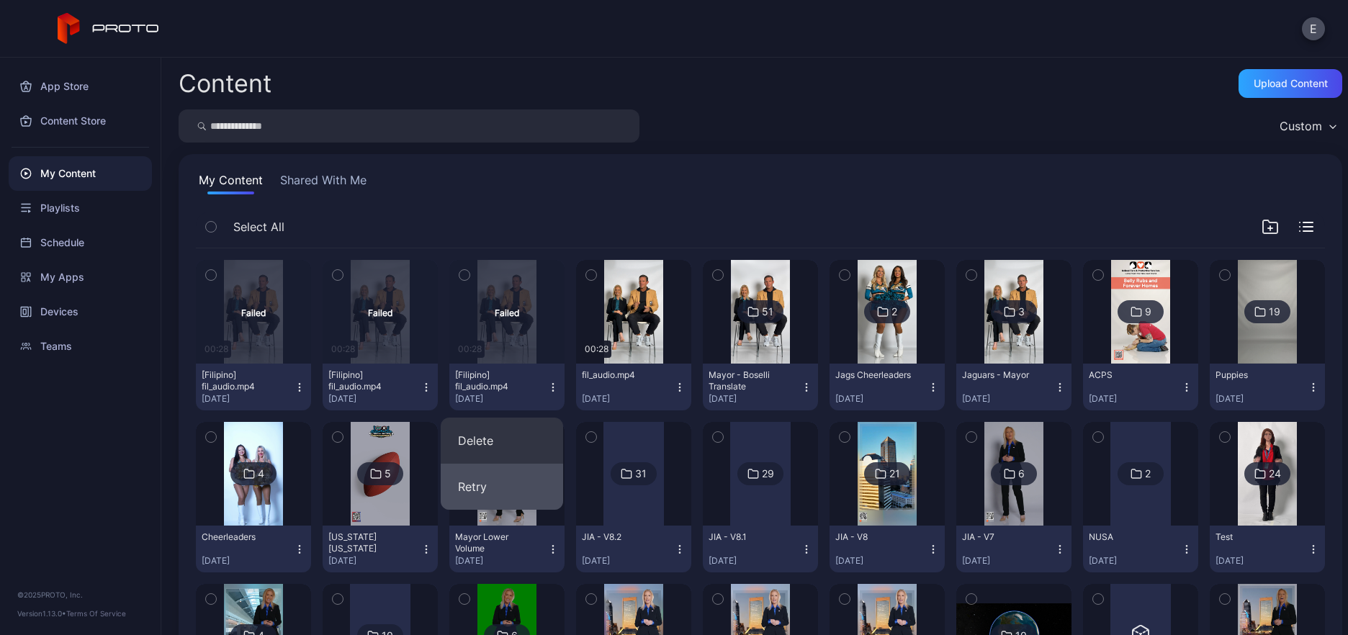
click at [490, 482] on button "Retry" at bounding box center [502, 487] width 122 height 46
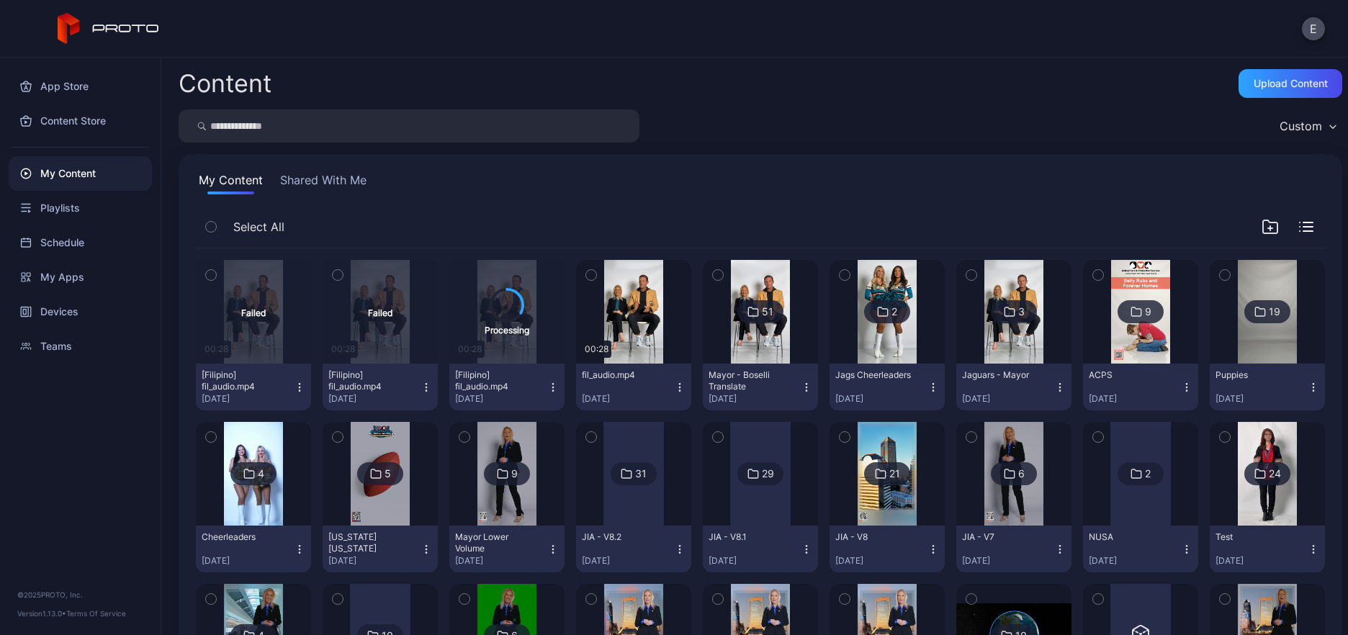
click at [420, 387] on icon "button" at bounding box center [426, 388] width 12 height 12
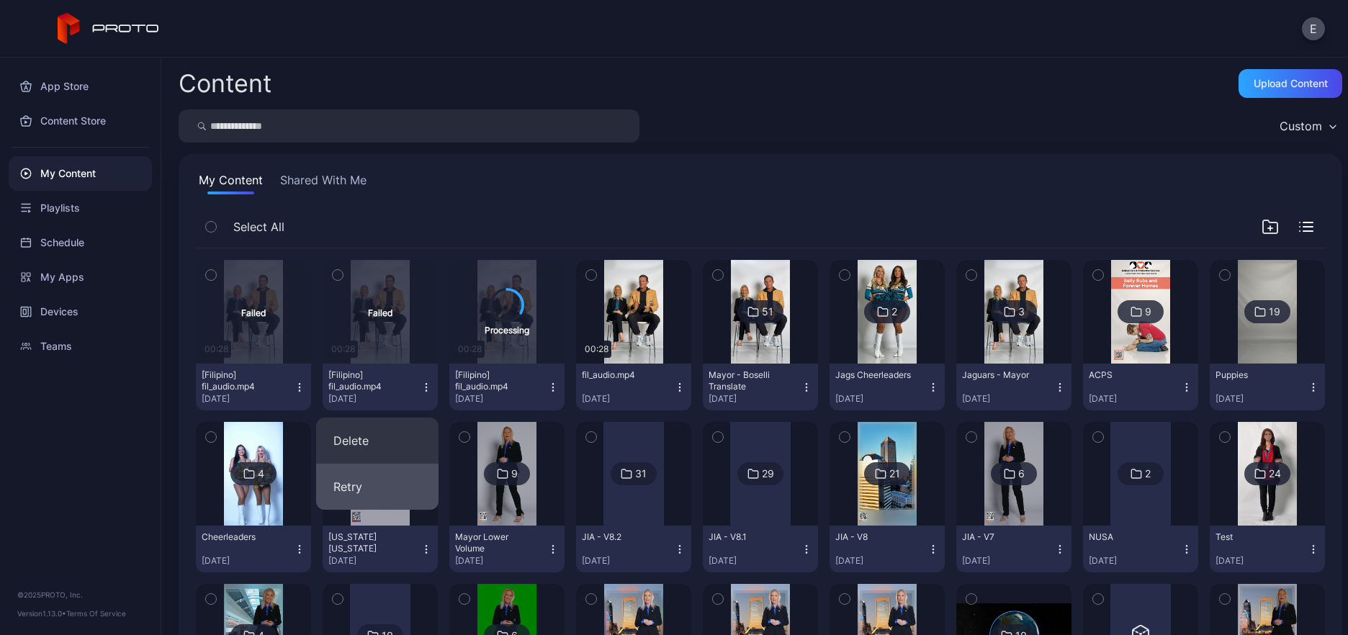
click at [396, 472] on button "Retry" at bounding box center [377, 487] width 122 height 46
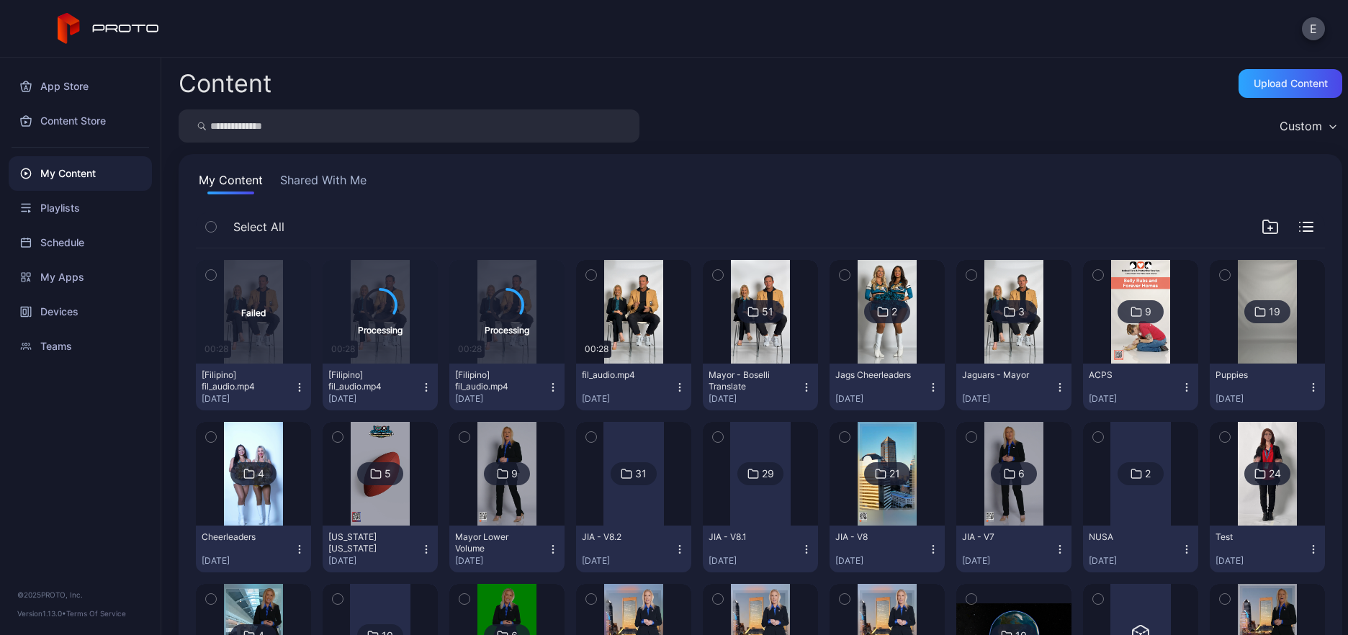
click at [302, 389] on icon "button" at bounding box center [300, 388] width 12 height 12
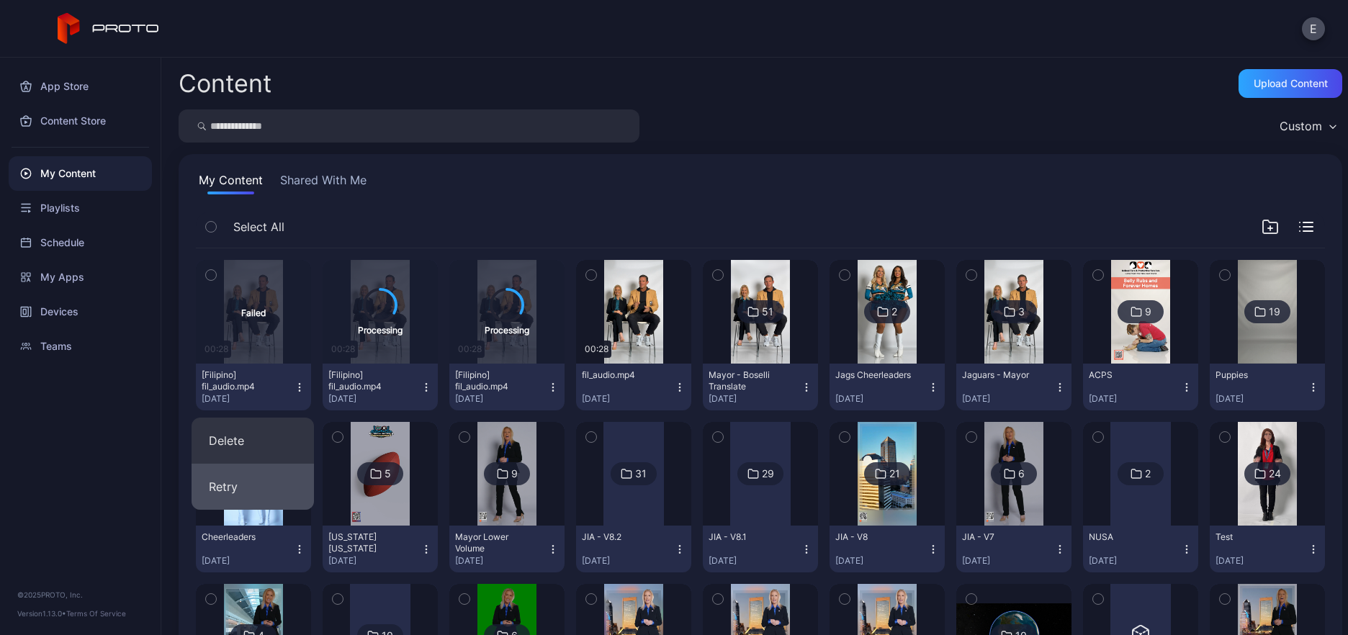
click at [288, 496] on button "Retry" at bounding box center [253, 487] width 122 height 46
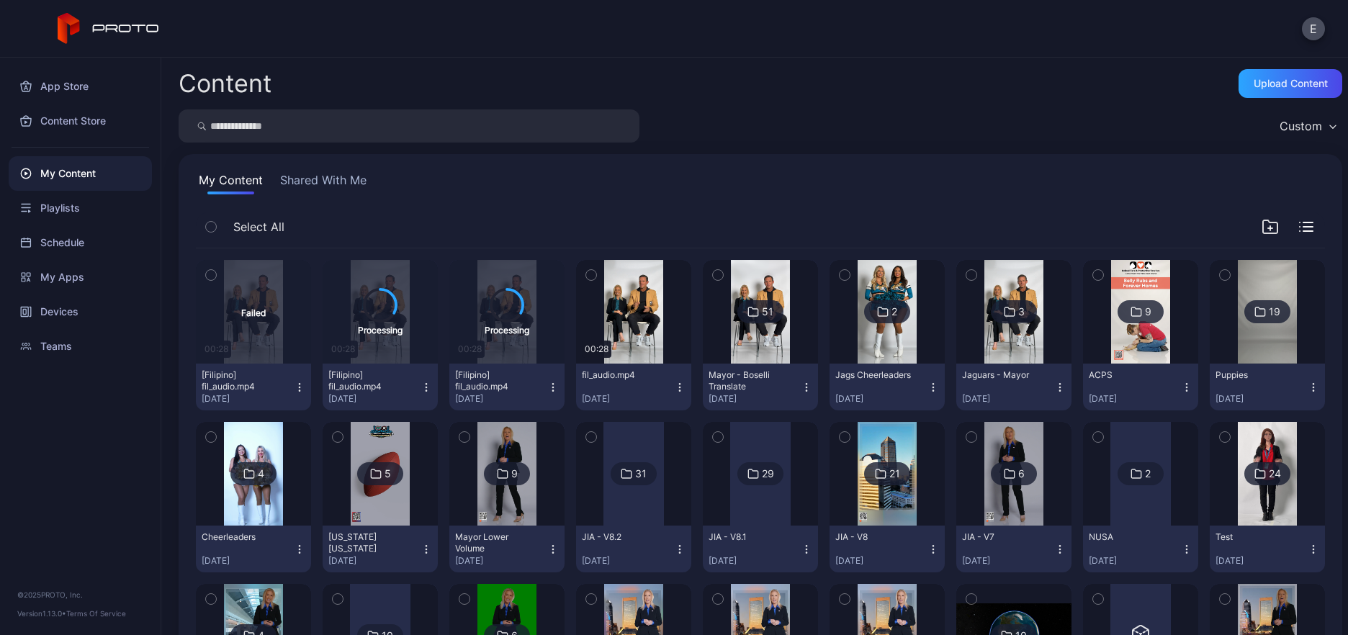
click at [737, 175] on div "My Content Shared With Me" at bounding box center [760, 182] width 1129 height 23
click at [745, 141] on div "Custom" at bounding box center [761, 125] width 1164 height 33
